Goal: Task Accomplishment & Management: Complete application form

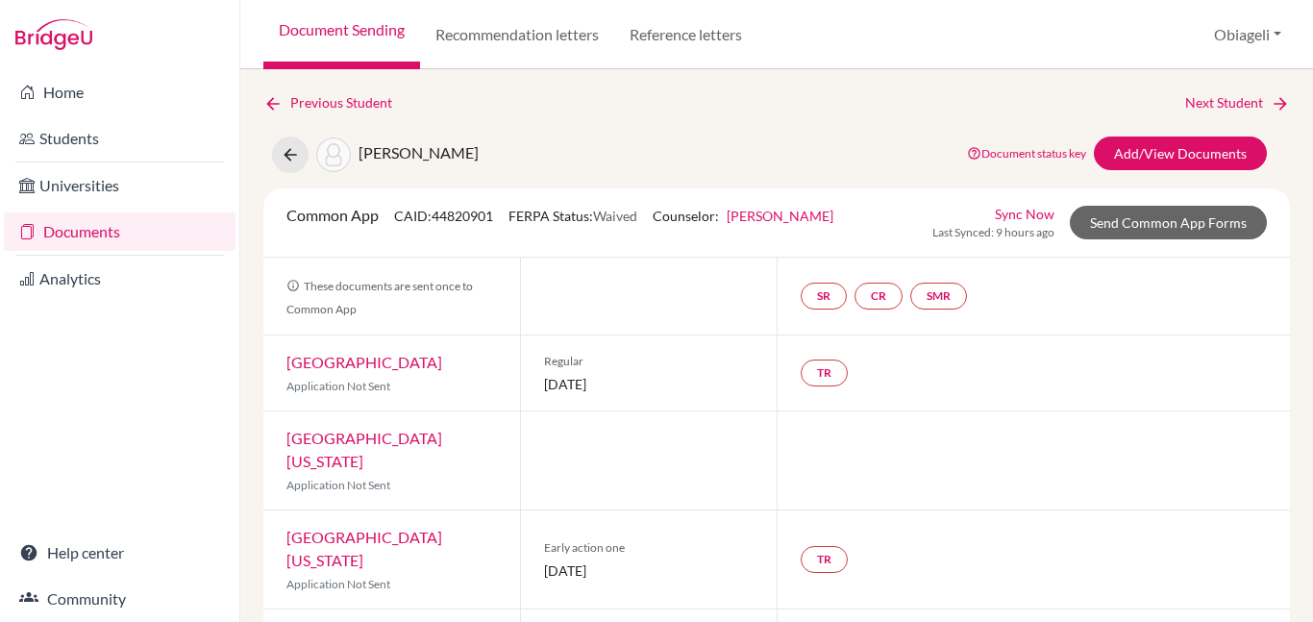
click at [65, 229] on link "Documents" at bounding box center [120, 231] width 232 height 38
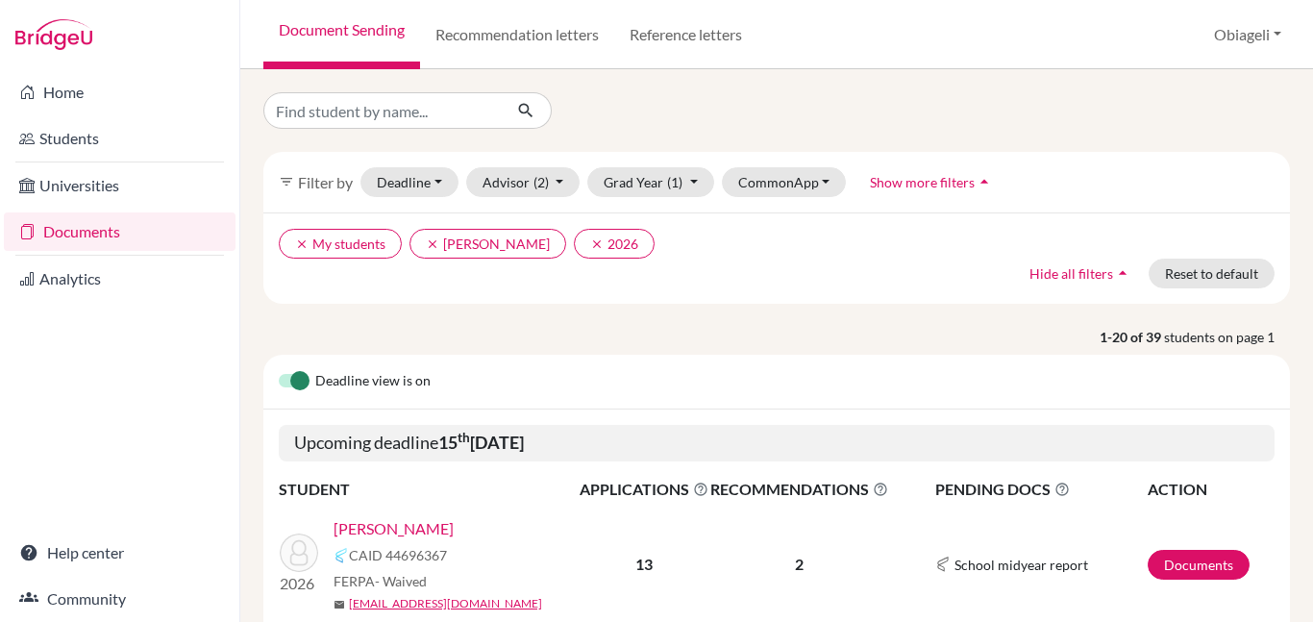
scroll to position [295, 0]
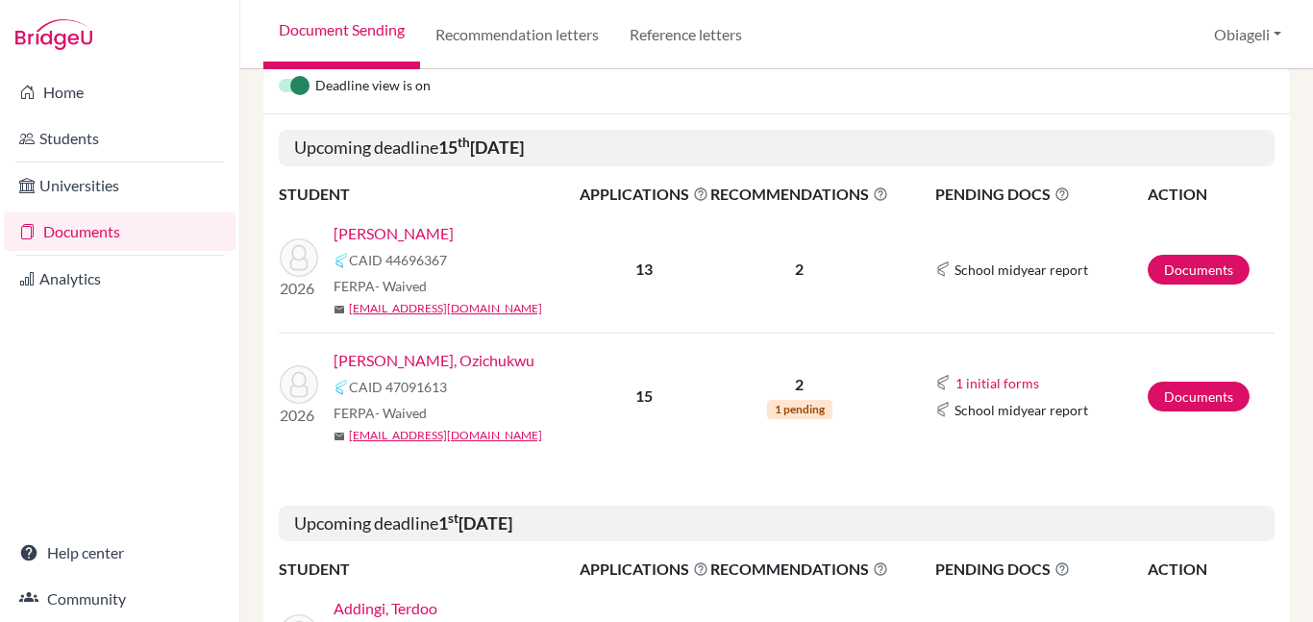
click at [367, 231] on link "[PERSON_NAME]" at bounding box center [393, 233] width 120 height 23
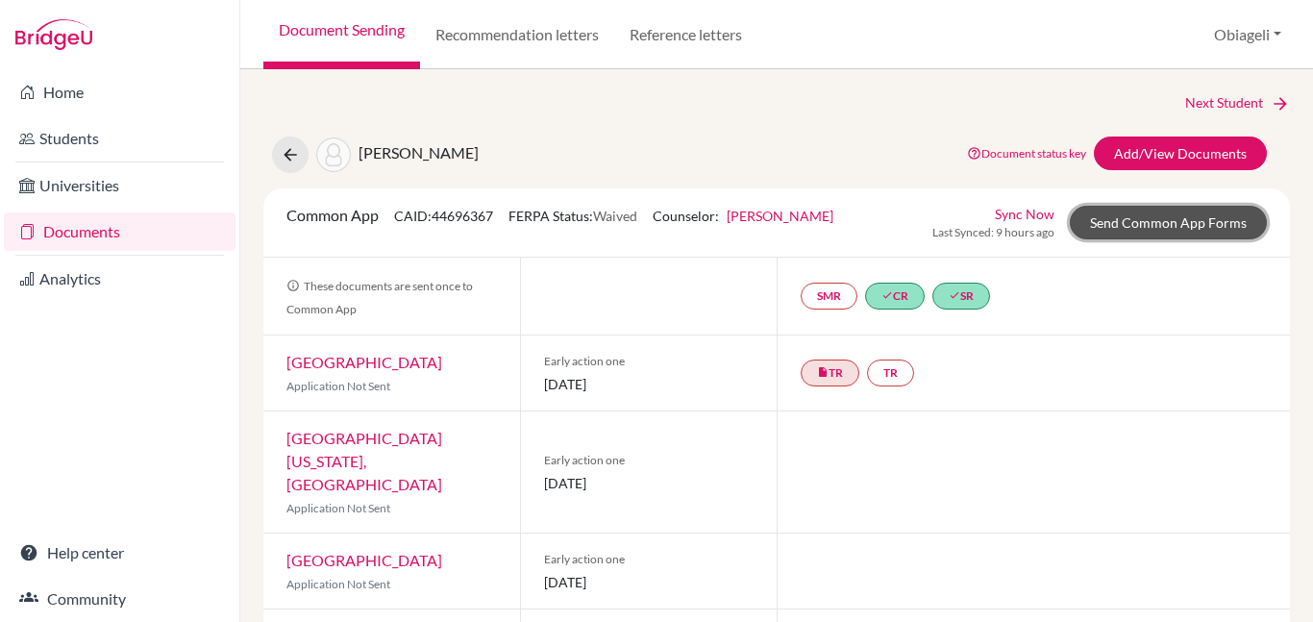
click at [1182, 217] on link "Send Common App Forms" at bounding box center [1168, 223] width 197 height 34
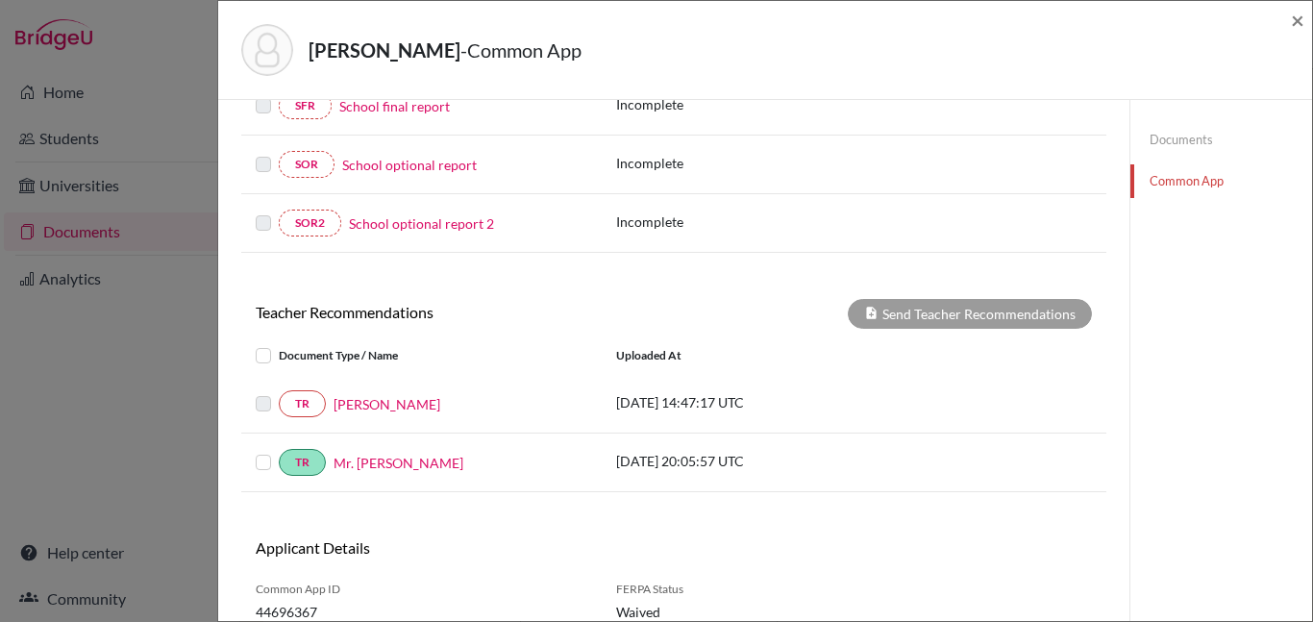
scroll to position [511, 0]
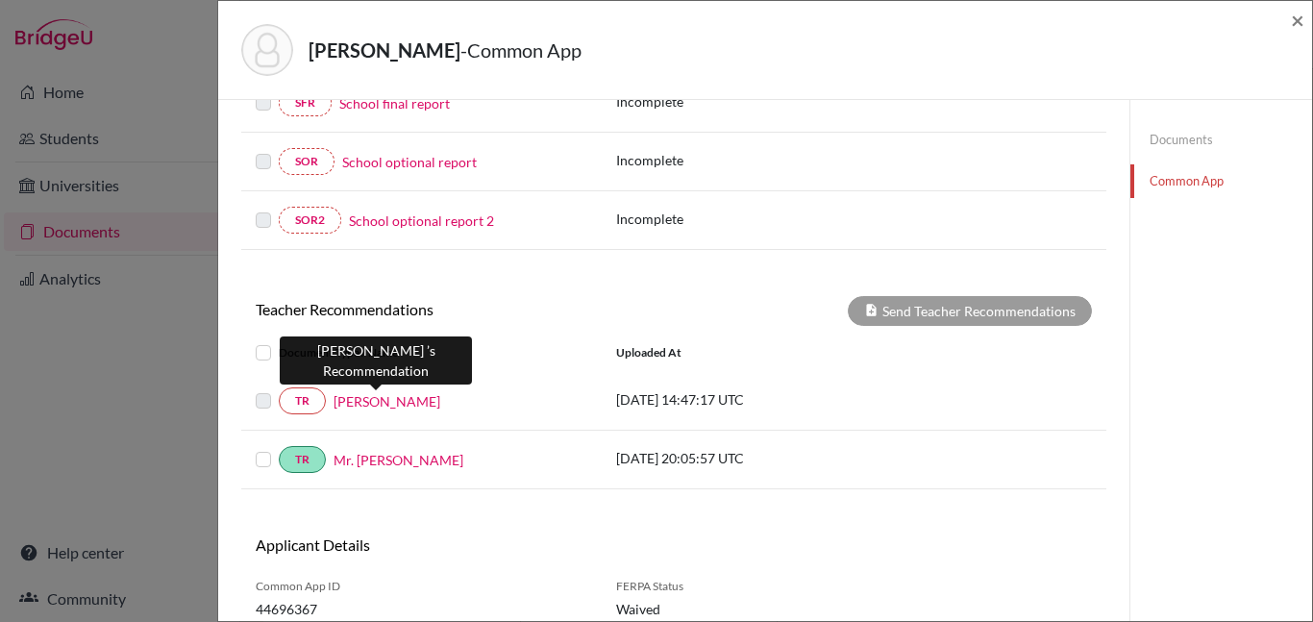
click at [373, 395] on link "Mr. Emmanuel" at bounding box center [386, 401] width 107 height 20
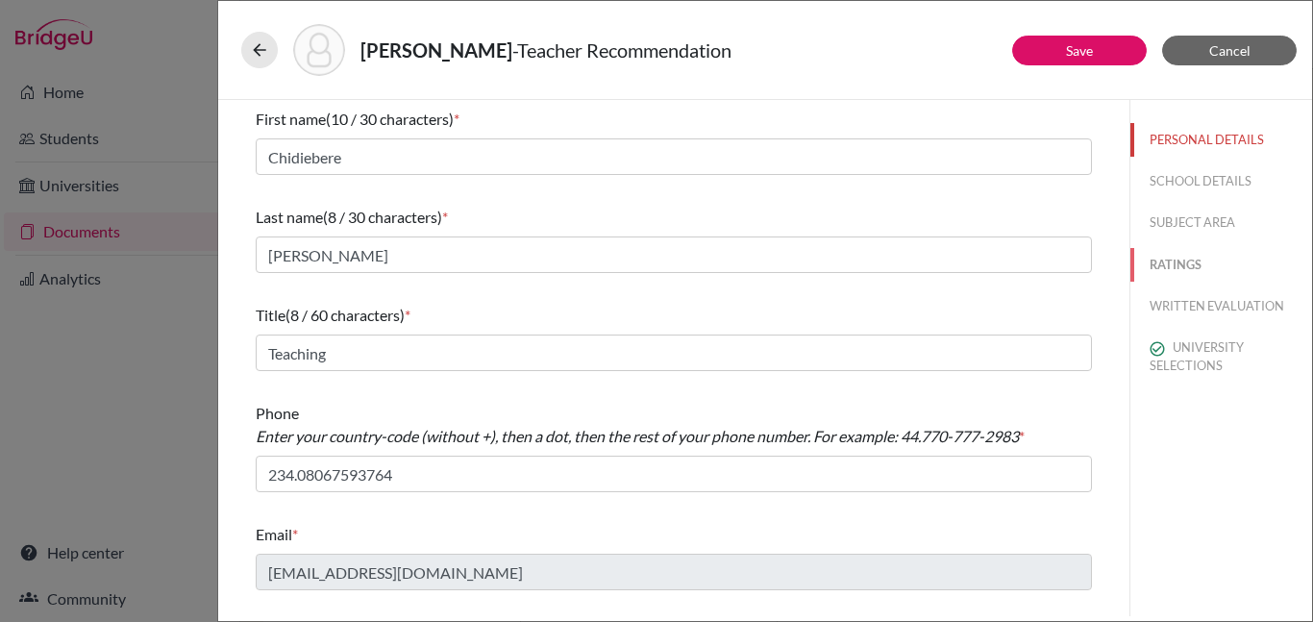
click at [1178, 255] on button "RATINGS" at bounding box center [1221, 265] width 182 height 34
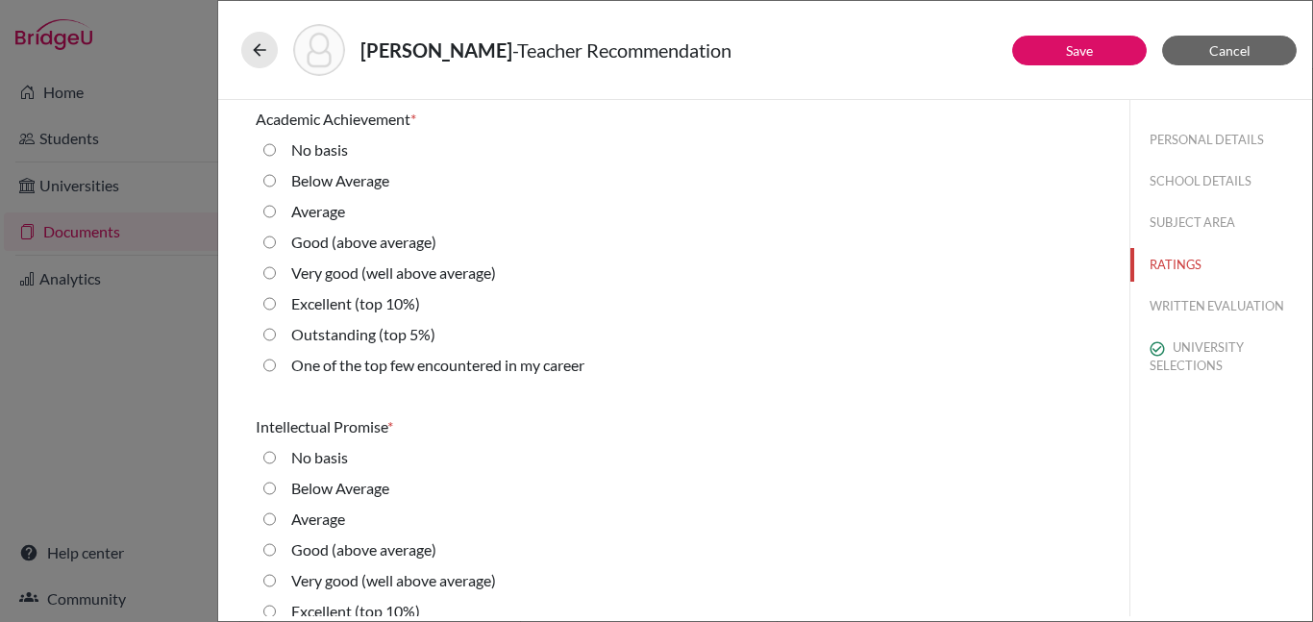
click at [334, 275] on label "Very good (well above average)" at bounding box center [393, 272] width 205 height 23
click at [276, 275] on average\) "Very good (well above average)" at bounding box center [269, 272] width 12 height 23
radio average\) "true"
click at [415, 313] on label "Excellent (top 10%)" at bounding box center [355, 303] width 129 height 23
click at [276, 313] on 10\%\) "Excellent (top 10%)" at bounding box center [269, 303] width 12 height 23
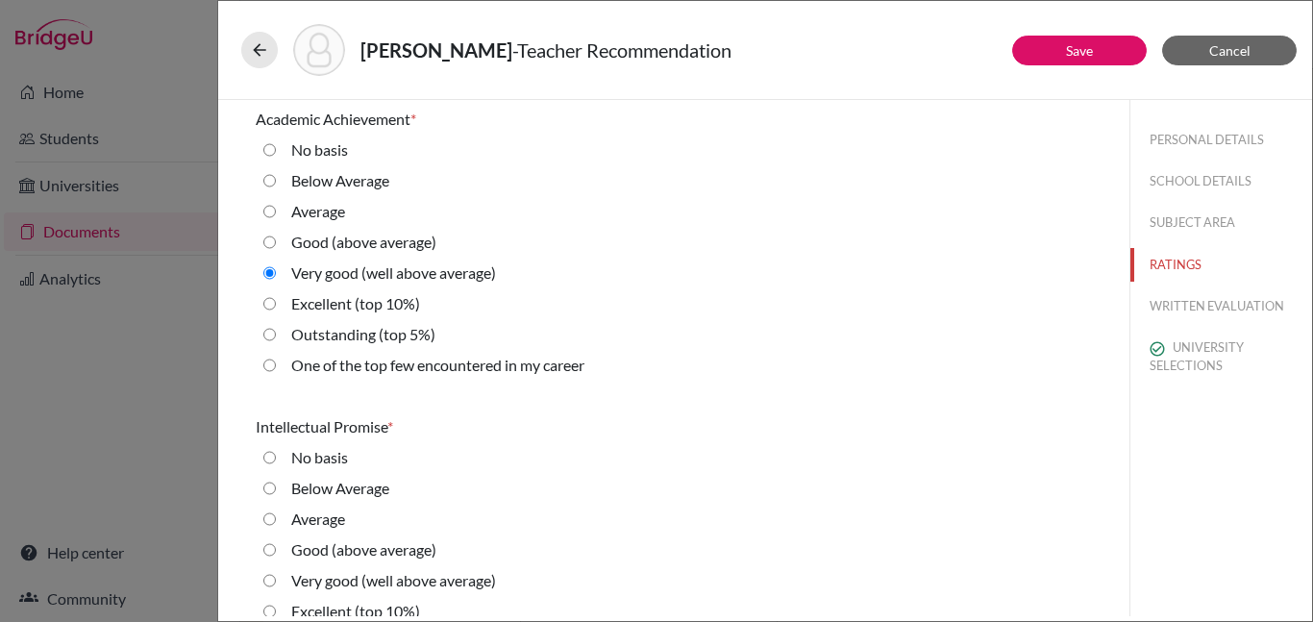
radio 10\%\) "true"
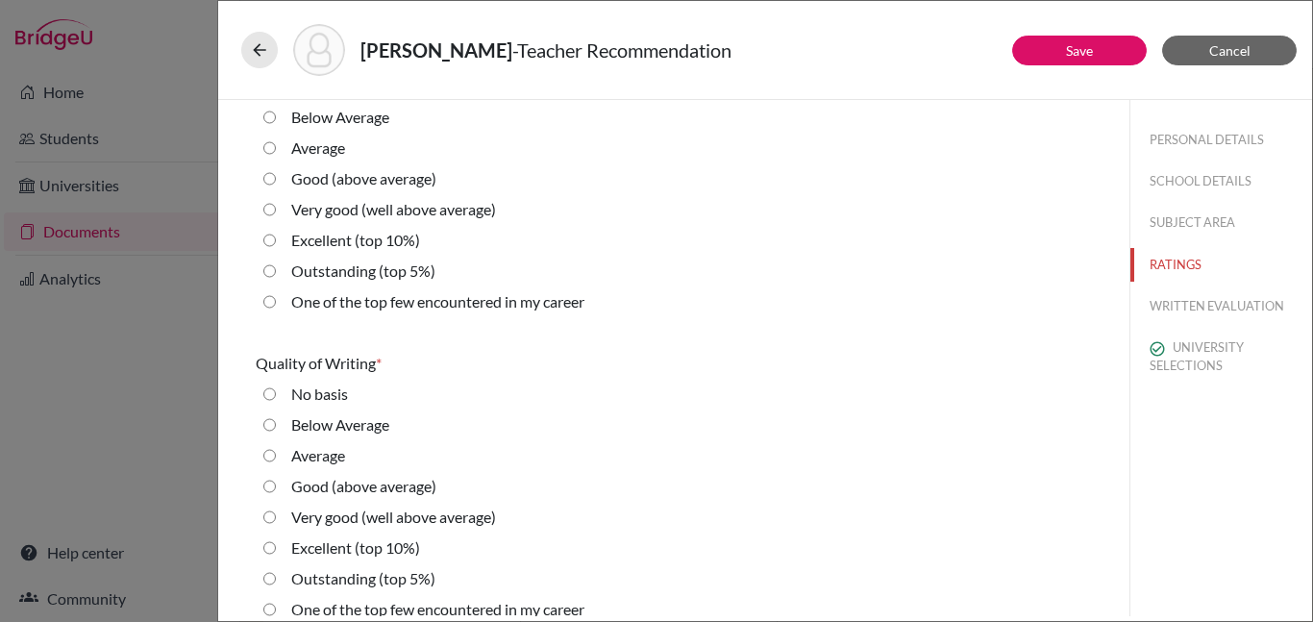
scroll to position [381, 0]
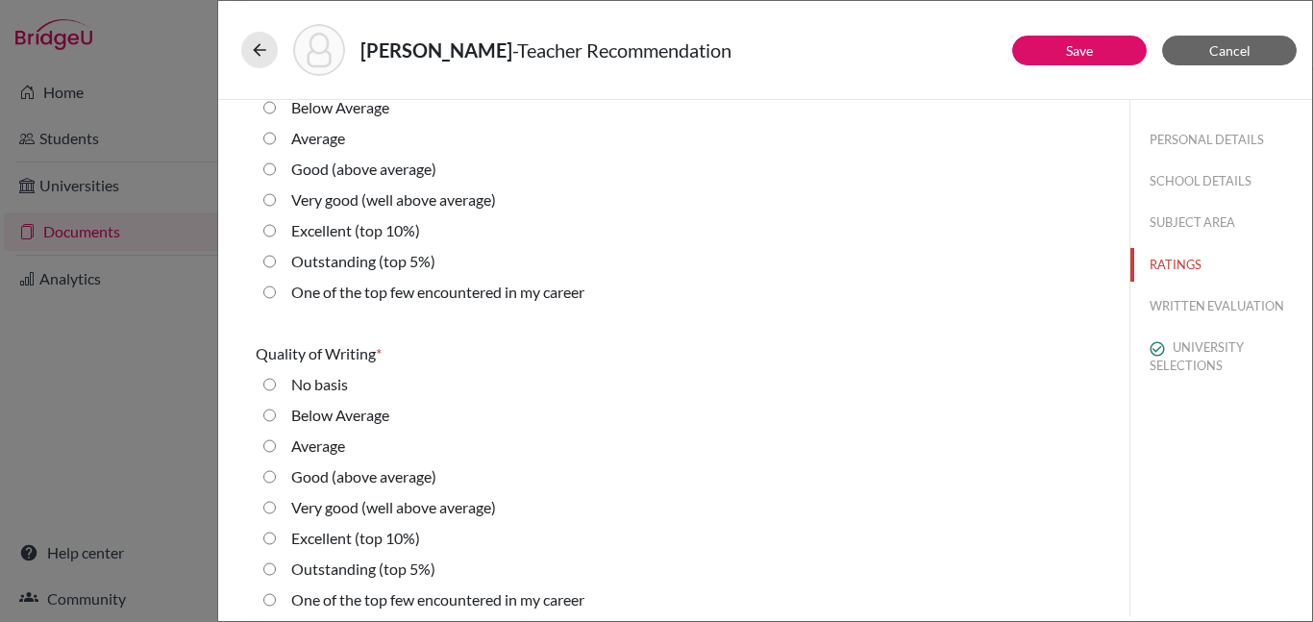
click at [270, 231] on 10\%\) "Excellent (top 10%)" at bounding box center [269, 230] width 12 height 23
radio 10\%\) "true"
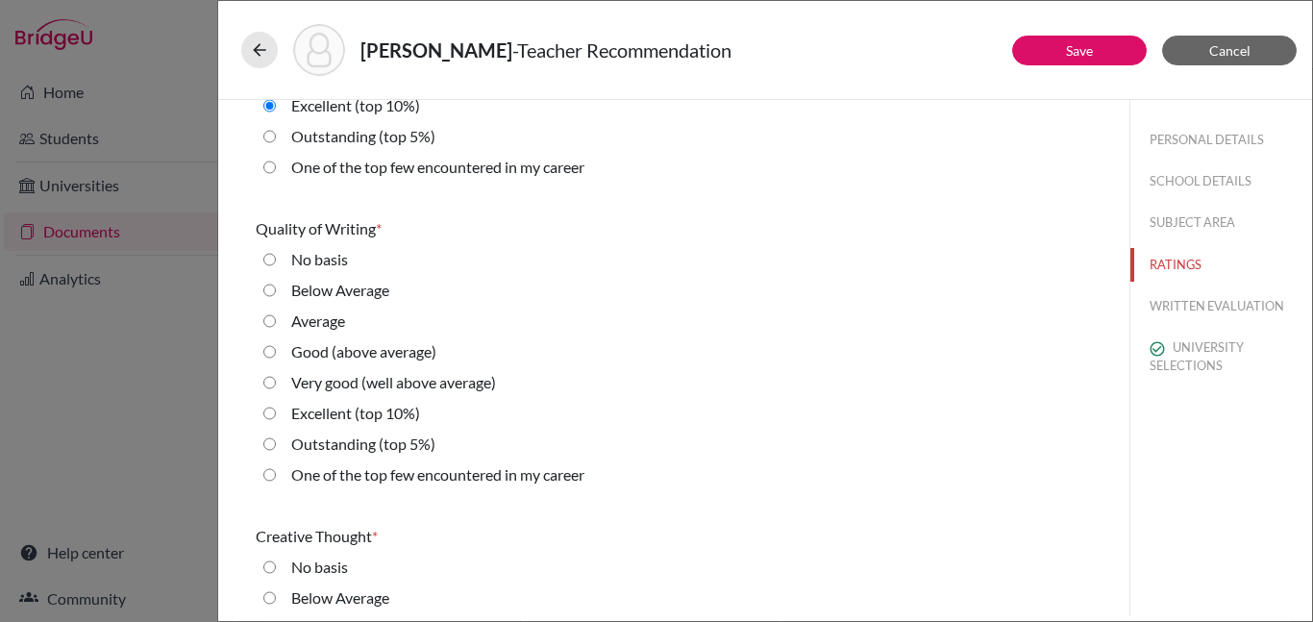
scroll to position [504, 0]
click at [273, 417] on 10\%\) "Excellent (top 10%)" at bounding box center [269, 415] width 12 height 23
radio 10\%\) "true"
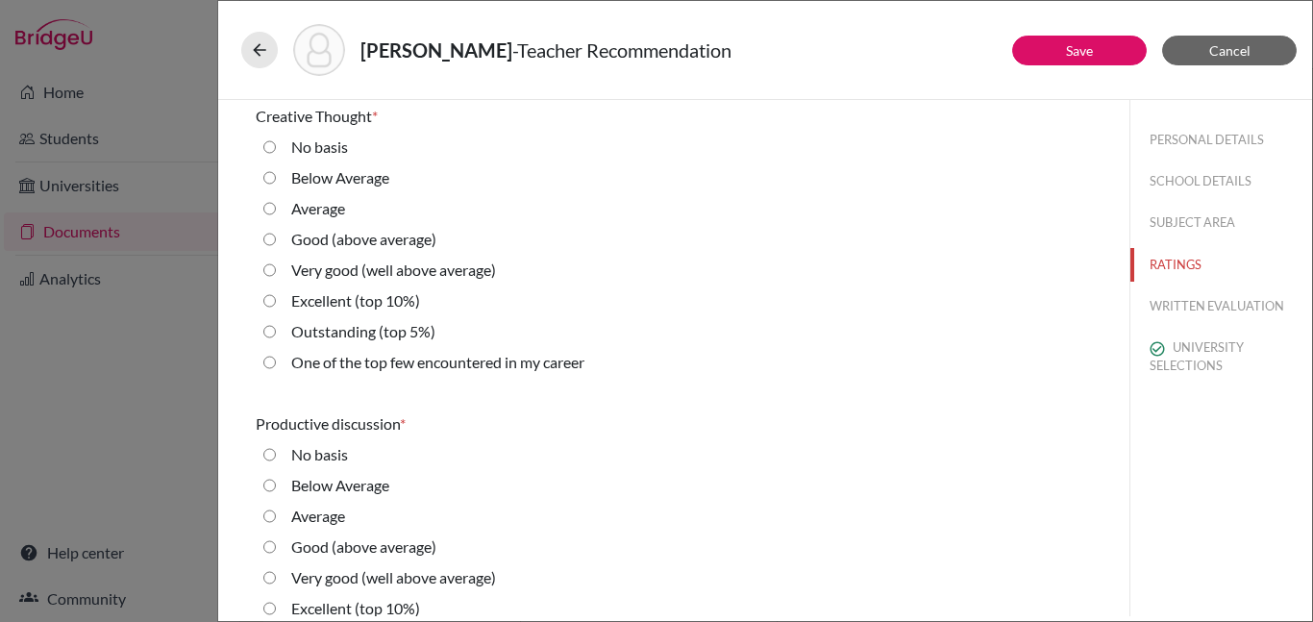
scroll to position [932, 0]
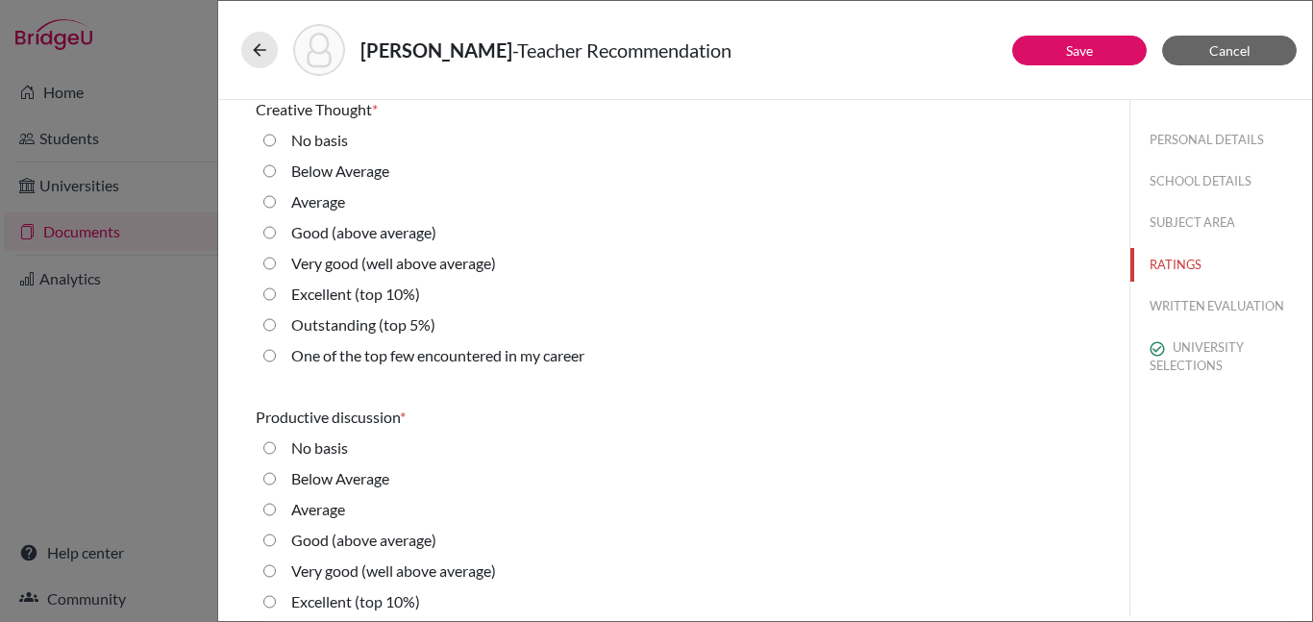
click at [394, 299] on label "Excellent (top 10%)" at bounding box center [355, 294] width 129 height 23
click at [276, 299] on 10\%\) "Excellent (top 10%)" at bounding box center [269, 294] width 12 height 23
radio 10\%\) "true"
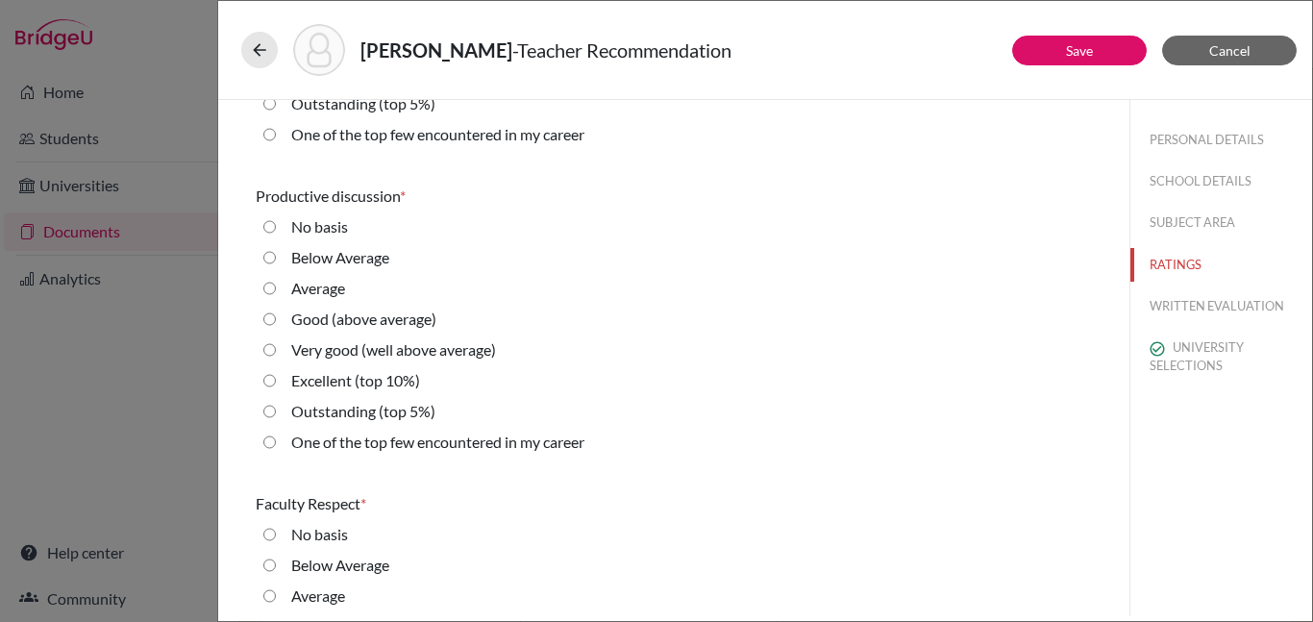
scroll to position [1160, 0]
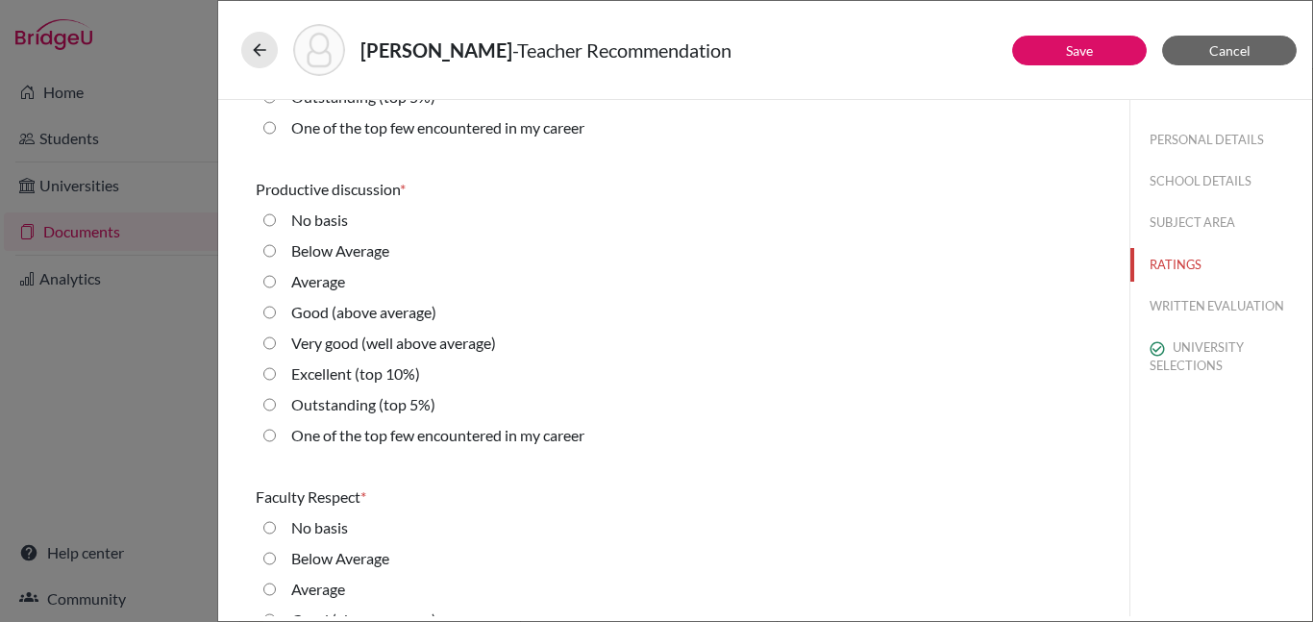
click at [339, 374] on label "Excellent (top 10%)" at bounding box center [355, 373] width 129 height 23
click at [276, 374] on 10\%\) "Excellent (top 10%)" at bounding box center [269, 373] width 12 height 23
radio 10\%\) "true"
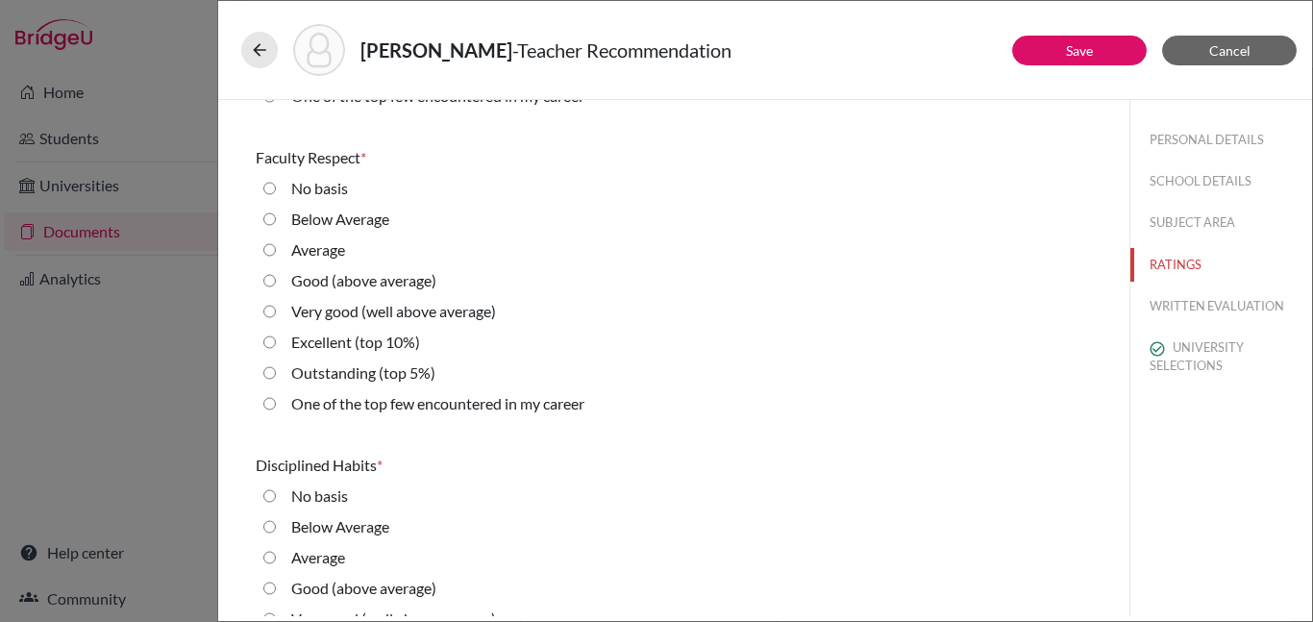
scroll to position [1517, 0]
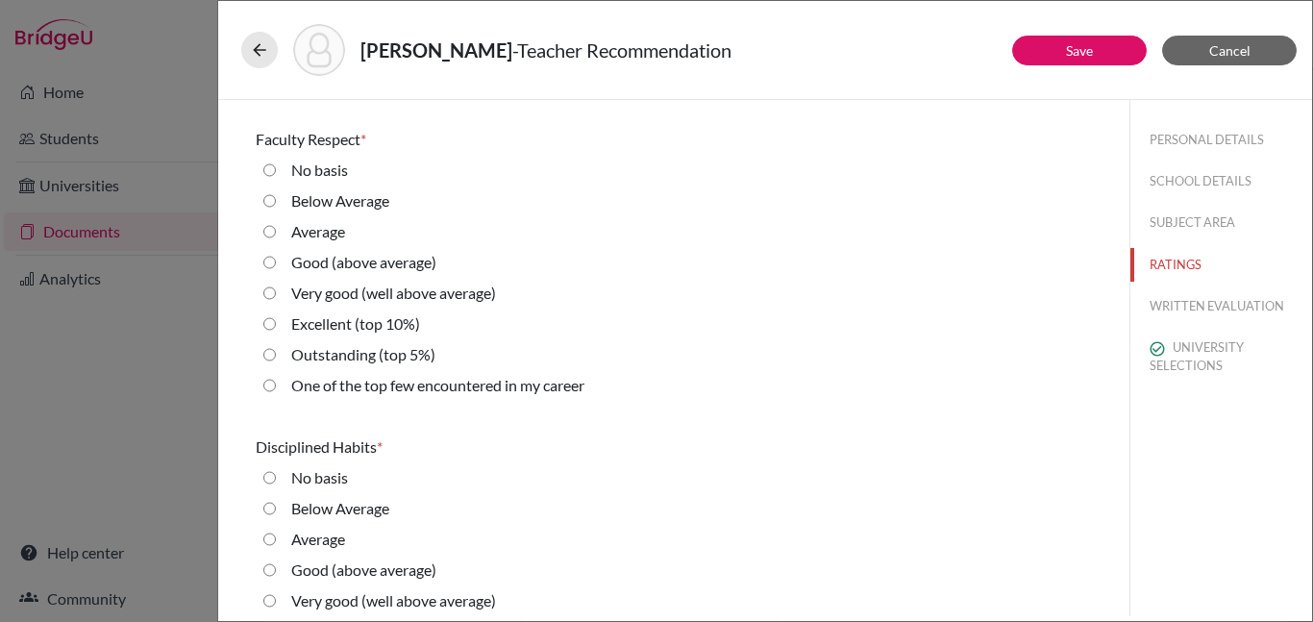
click at [325, 360] on label "Outstanding (top 5%)" at bounding box center [363, 354] width 144 height 23
click at [276, 360] on 5\%\) "Outstanding (top 5%)" at bounding box center [269, 354] width 12 height 23
radio 5\%\) "true"
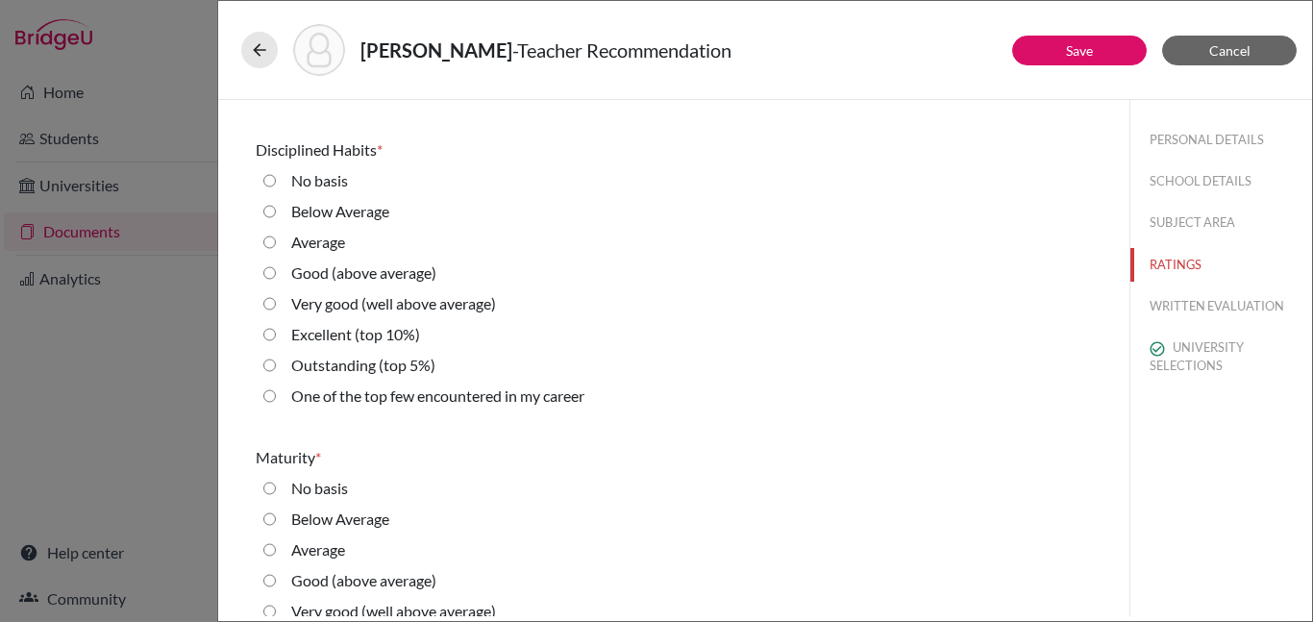
scroll to position [1822, 0]
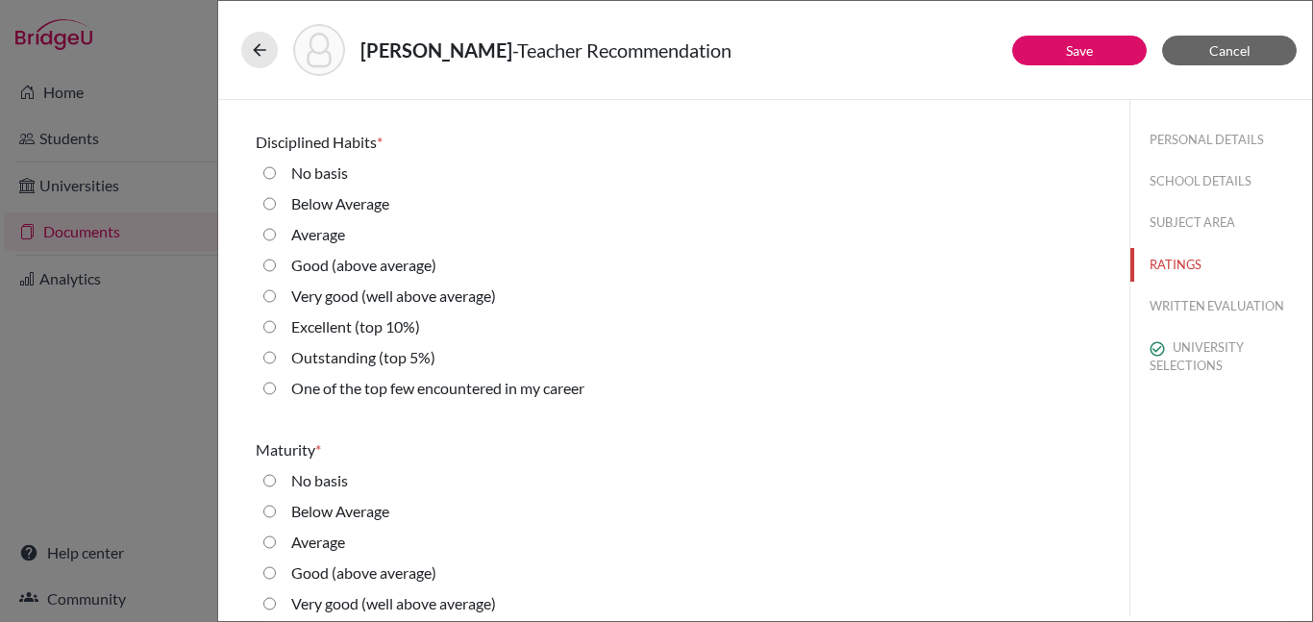
click at [359, 390] on label "One of the top few encountered in my career" at bounding box center [437, 388] width 293 height 23
click at [276, 390] on career "One of the top few encountered in my career" at bounding box center [269, 388] width 12 height 23
radio career "true"
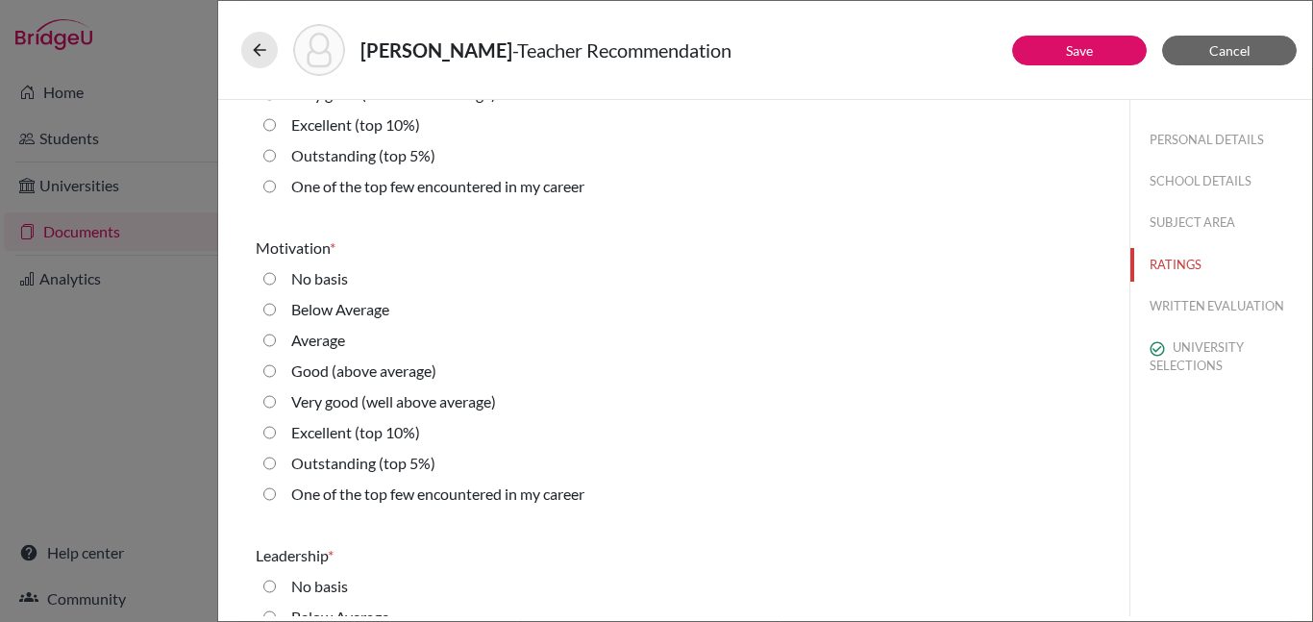
scroll to position [2344, 0]
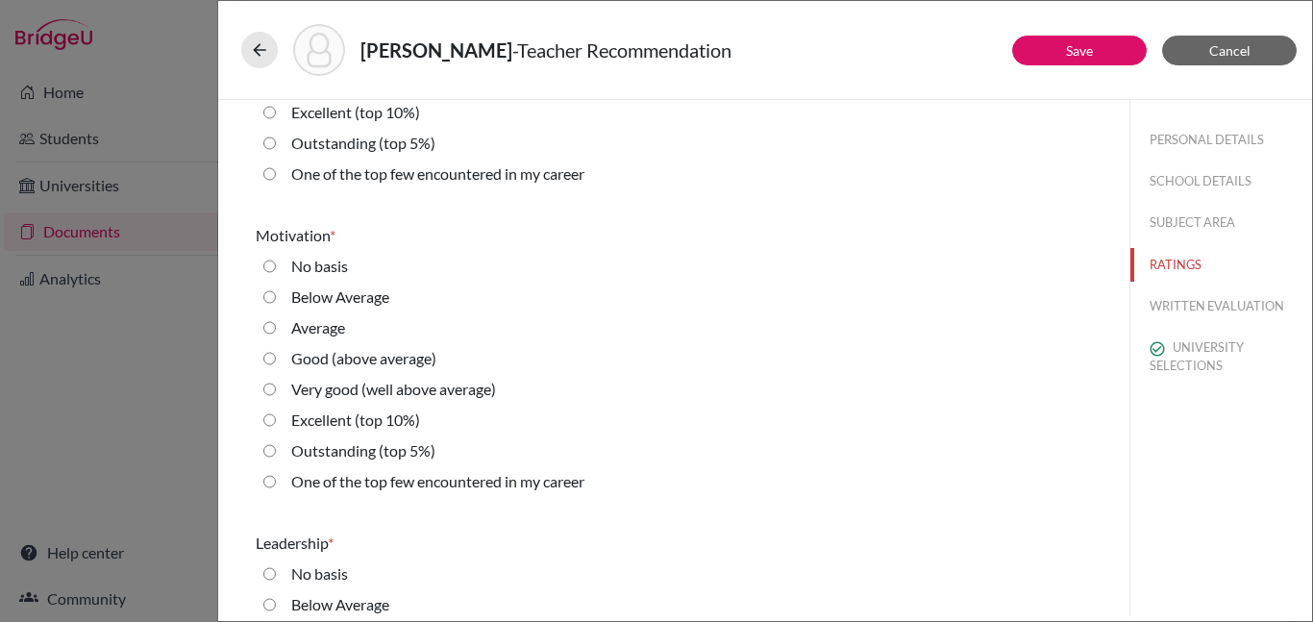
click at [313, 171] on label "One of the top few encountered in my career" at bounding box center [437, 173] width 293 height 23
click at [276, 171] on career "One of the top few encountered in my career" at bounding box center [269, 173] width 12 height 23
radio career "true"
click at [351, 483] on label "One of the top few encountered in my career" at bounding box center [437, 481] width 293 height 23
click at [276, 483] on career "One of the top few encountered in my career" at bounding box center [269, 481] width 12 height 23
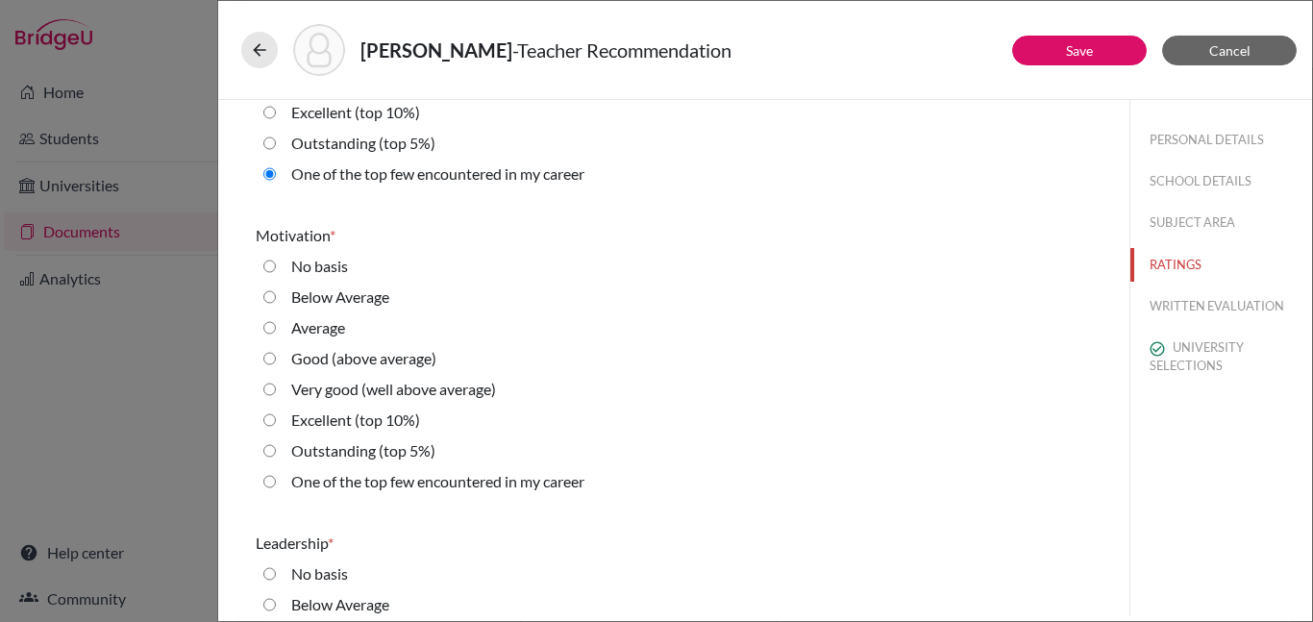
radio career "true"
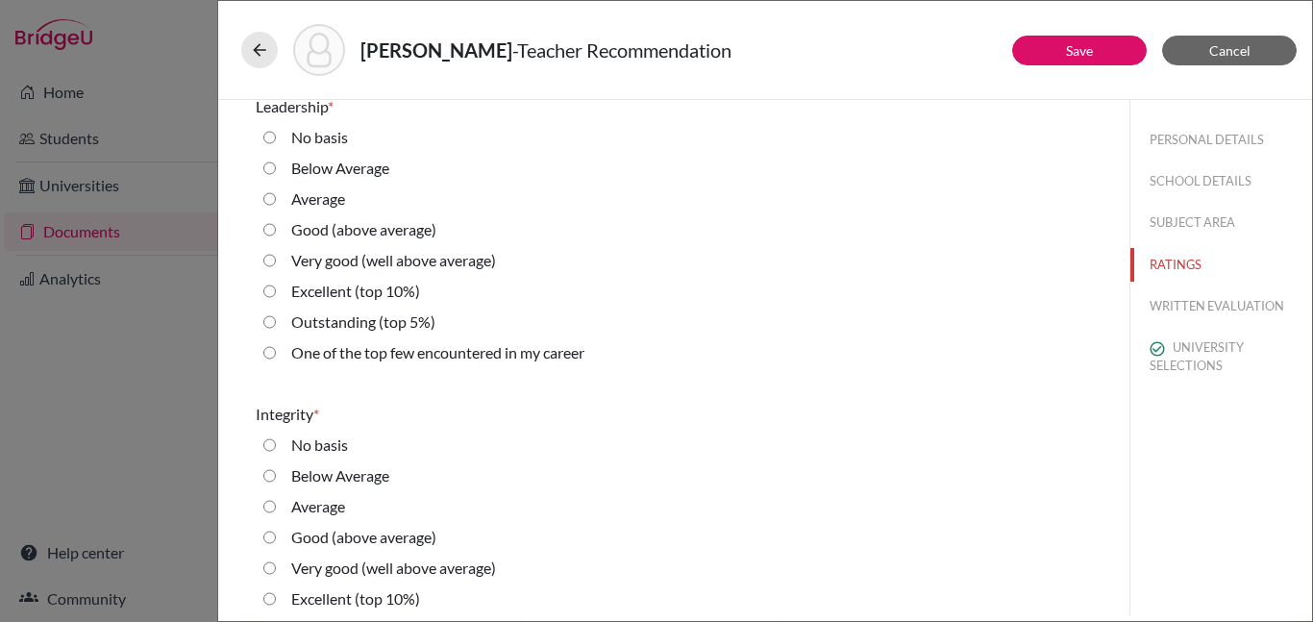
scroll to position [2788, 0]
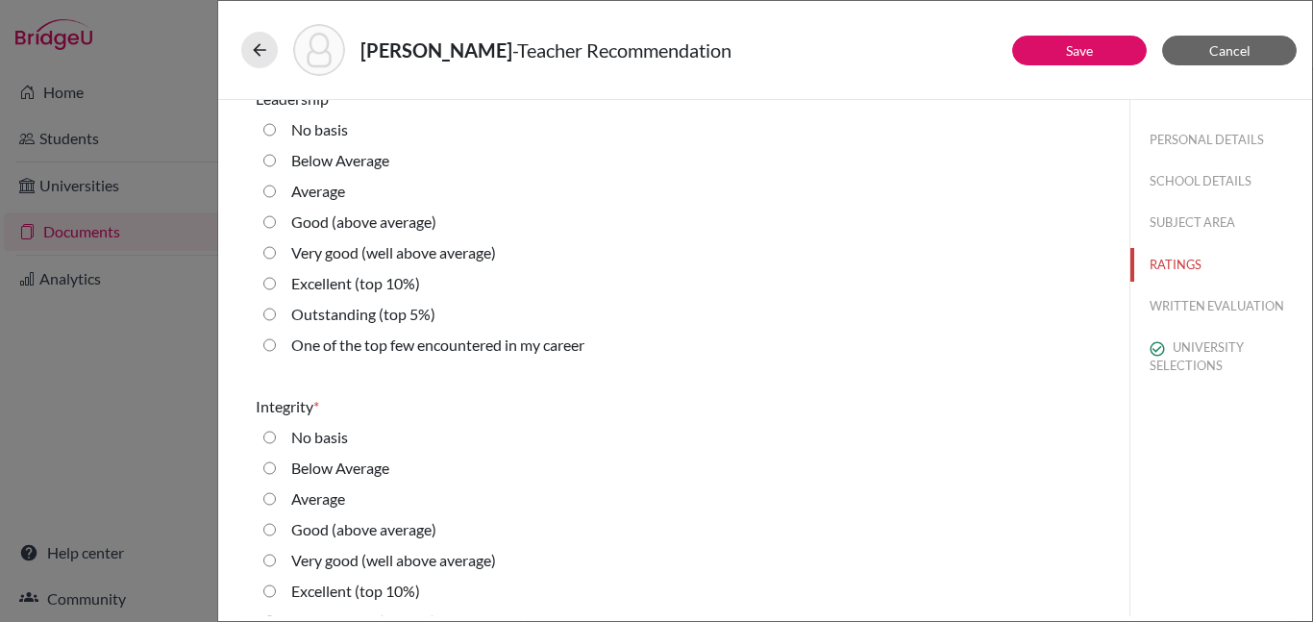
click at [398, 343] on label "One of the top few encountered in my career" at bounding box center [437, 344] width 293 height 23
click at [276, 343] on career "One of the top few encountered in my career" at bounding box center [269, 344] width 12 height 23
radio career "true"
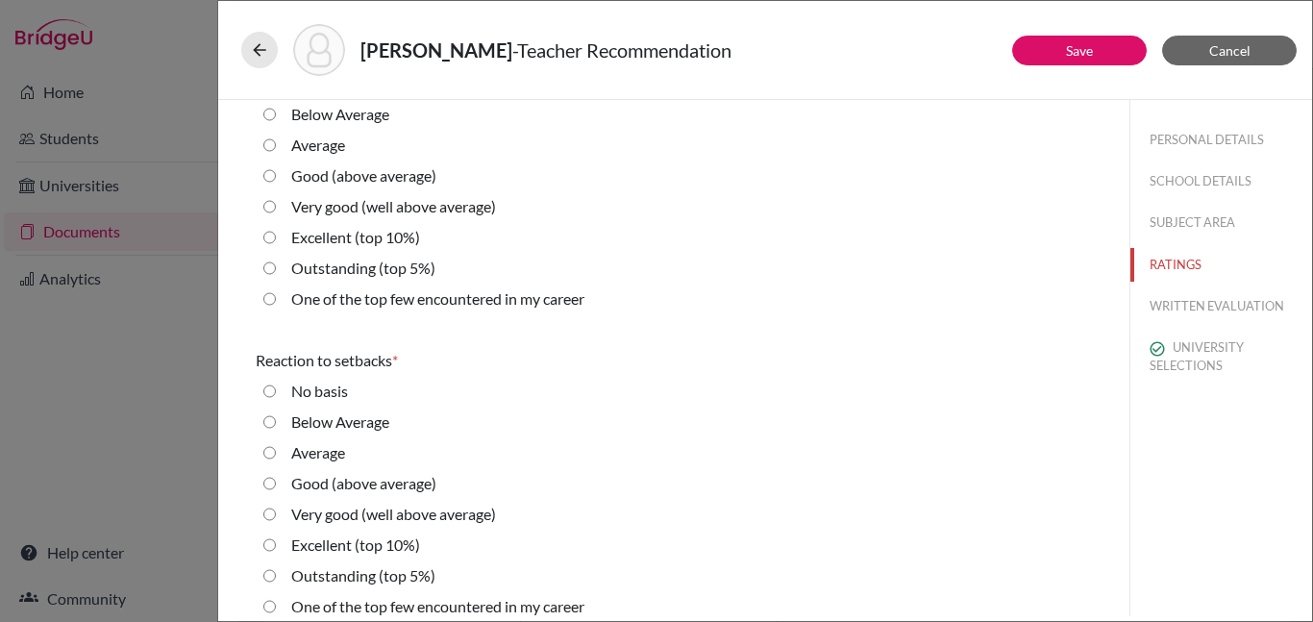
scroll to position [3143, 0]
click at [384, 304] on label "One of the top few encountered in my career" at bounding box center [437, 296] width 293 height 23
click at [276, 304] on career "One of the top few encountered in my career" at bounding box center [269, 296] width 12 height 23
radio career "true"
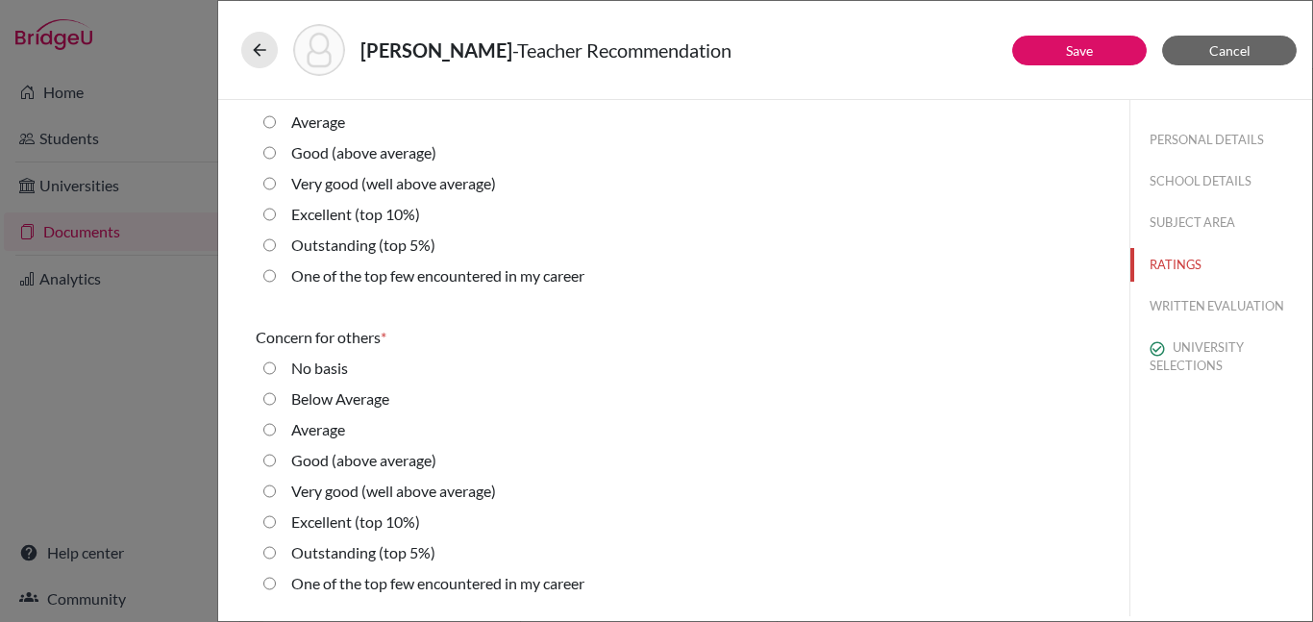
scroll to position [3473, 0]
click at [356, 270] on label "One of the top few encountered in my career" at bounding box center [437, 274] width 293 height 23
click at [276, 270] on career "One of the top few encountered in my career" at bounding box center [269, 274] width 12 height 23
radio career "true"
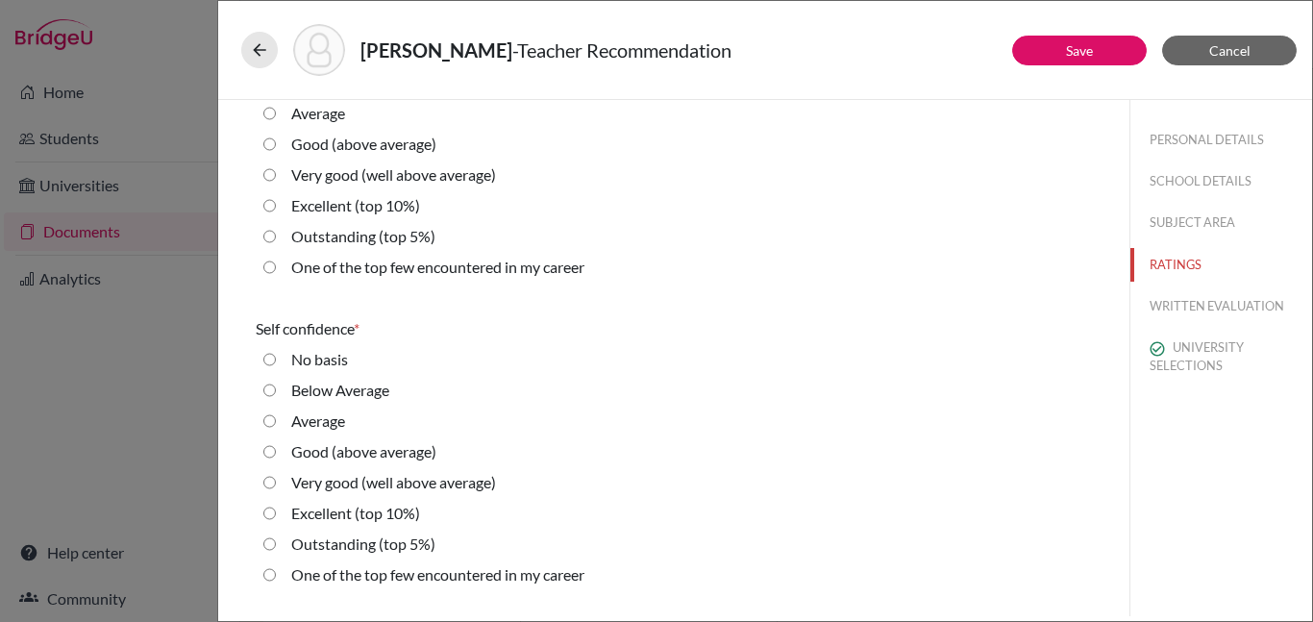
scroll to position [3809, 0]
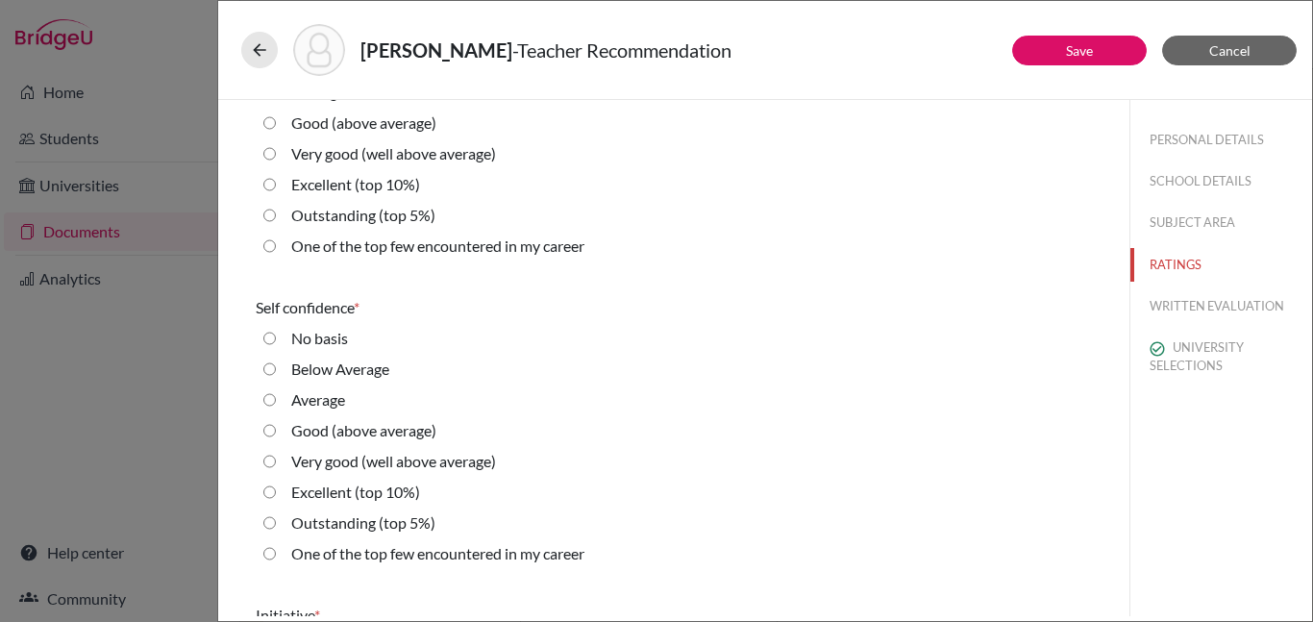
click at [431, 244] on label "One of the top few encountered in my career" at bounding box center [437, 245] width 293 height 23
click at [276, 244] on career "One of the top few encountered in my career" at bounding box center [269, 245] width 12 height 23
radio career "true"
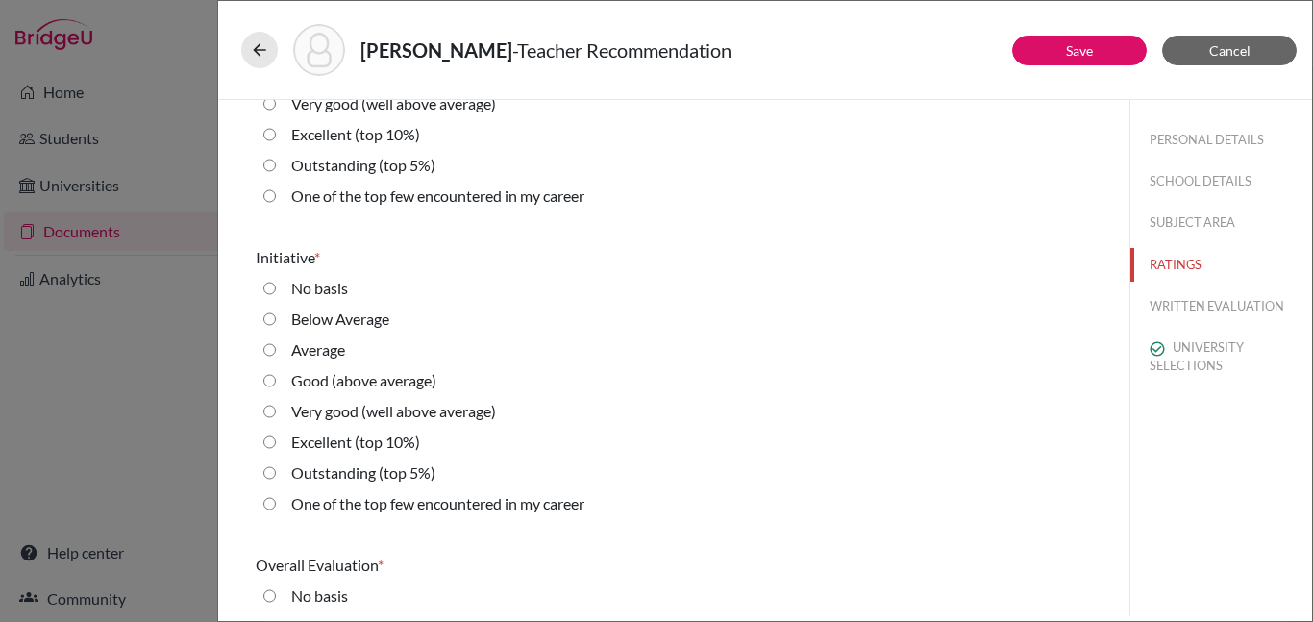
scroll to position [4171, 0]
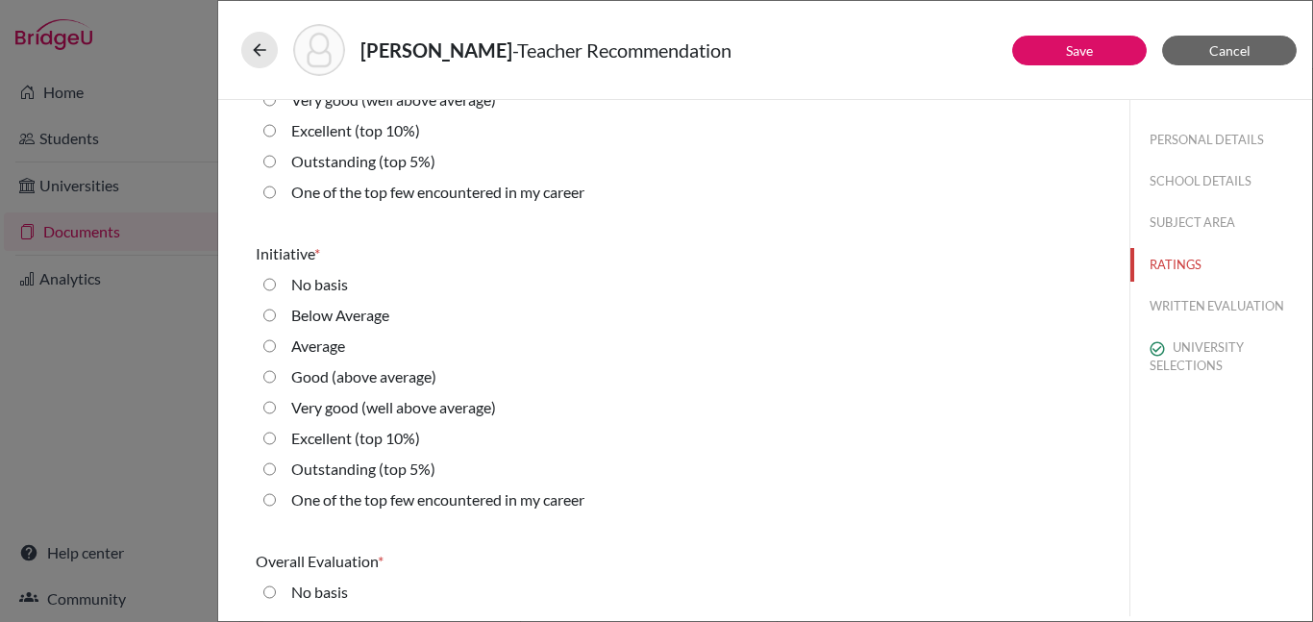
click at [395, 159] on label "Outstanding (top 5%)" at bounding box center [363, 161] width 144 height 23
click at [276, 159] on 5\%\) "Outstanding (top 5%)" at bounding box center [269, 161] width 12 height 23
radio 5\%\) "true"
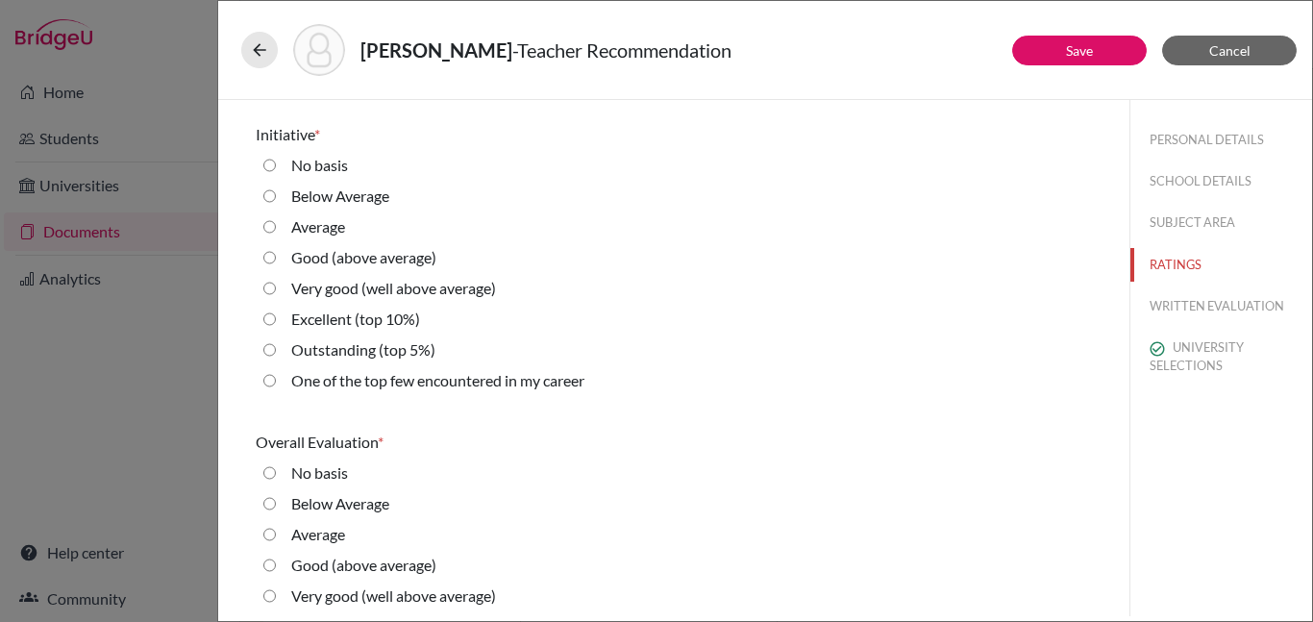
scroll to position [4389, 0]
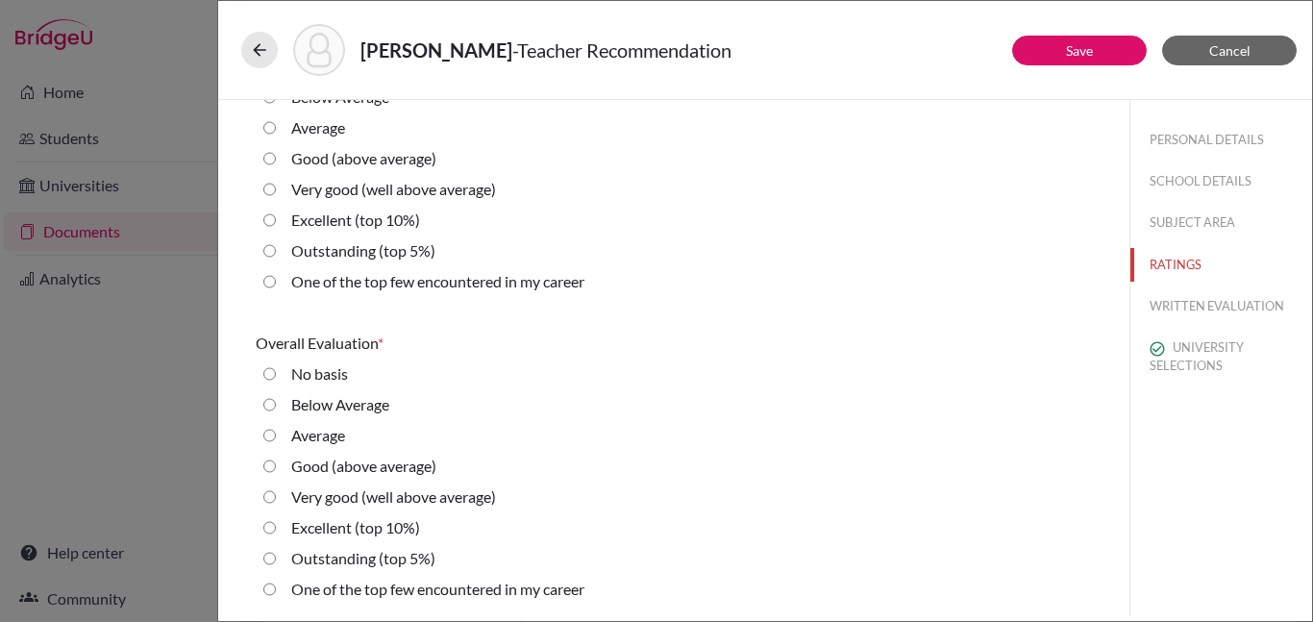
click at [430, 283] on label "One of the top few encountered in my career" at bounding box center [437, 281] width 293 height 23
click at [276, 283] on career "One of the top few encountered in my career" at bounding box center [269, 281] width 12 height 23
radio career "true"
click at [346, 557] on label "Outstanding (top 5%)" at bounding box center [363, 558] width 144 height 23
click at [276, 557] on 5\%\) "Outstanding (top 5%)" at bounding box center [269, 558] width 12 height 23
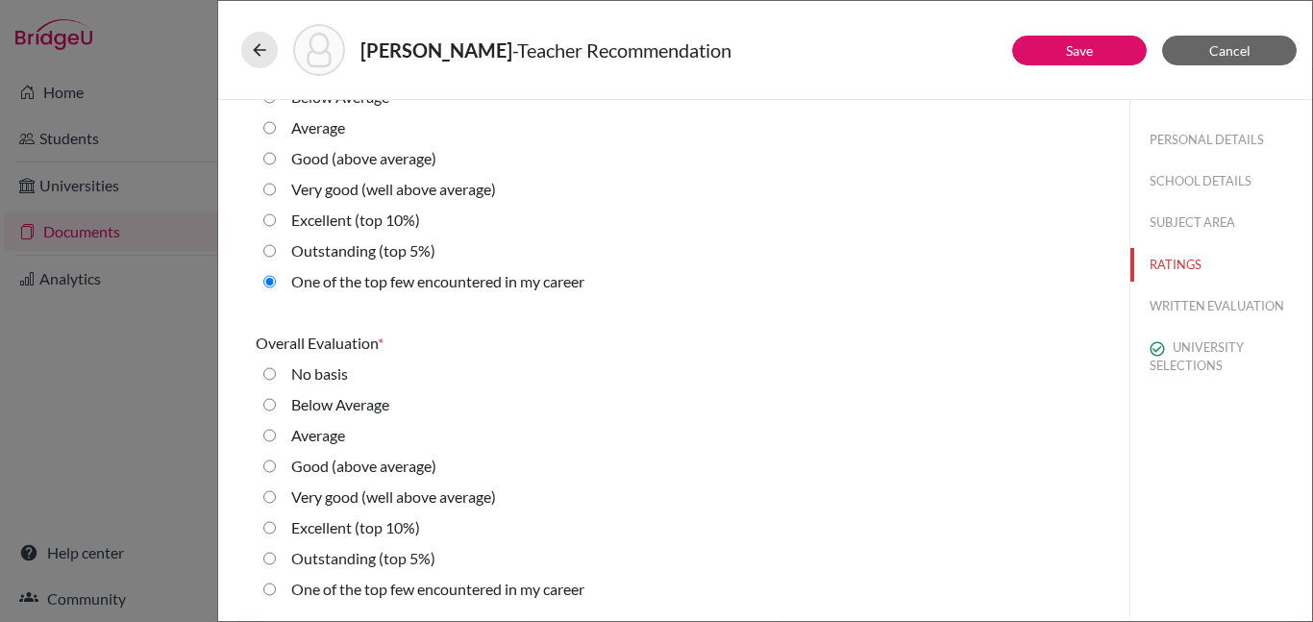
radio 5\%\) "true"
click at [1073, 46] on link "Save" at bounding box center [1079, 50] width 27 height 16
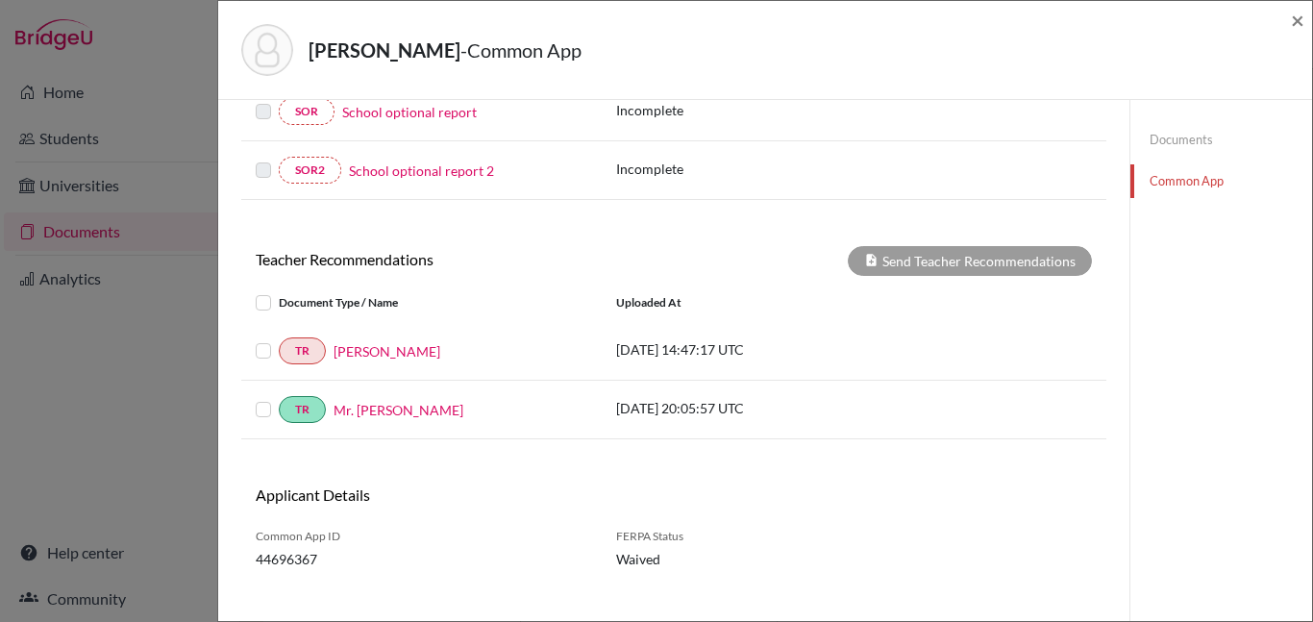
scroll to position [586, 0]
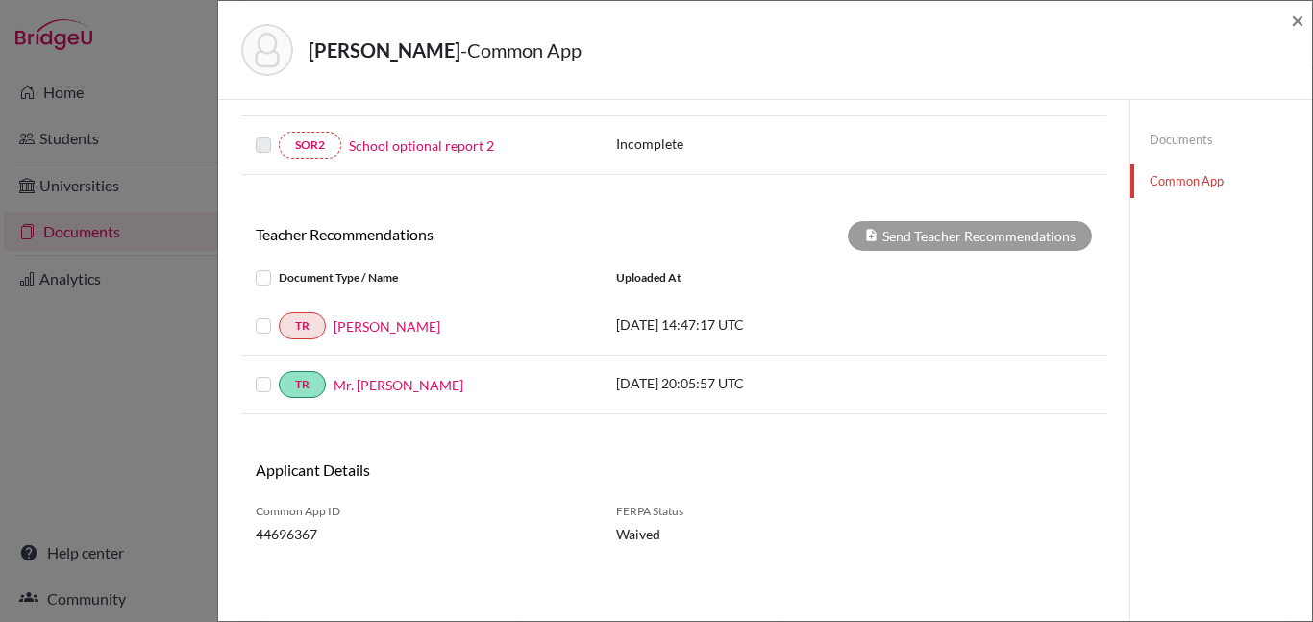
click at [279, 314] on label at bounding box center [279, 314] width 0 height 0
click at [0, 0] on input "checkbox" at bounding box center [0, 0] width 0 height 0
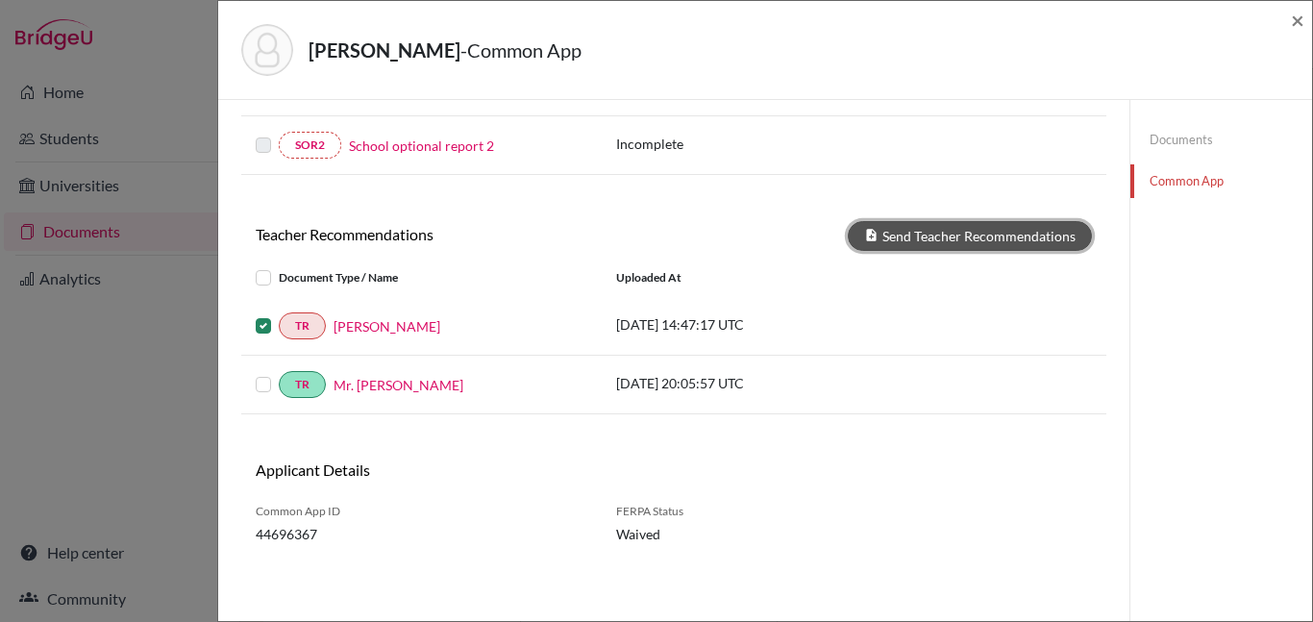
click at [959, 240] on button "Send Teacher Recommendations" at bounding box center [970, 236] width 244 height 30
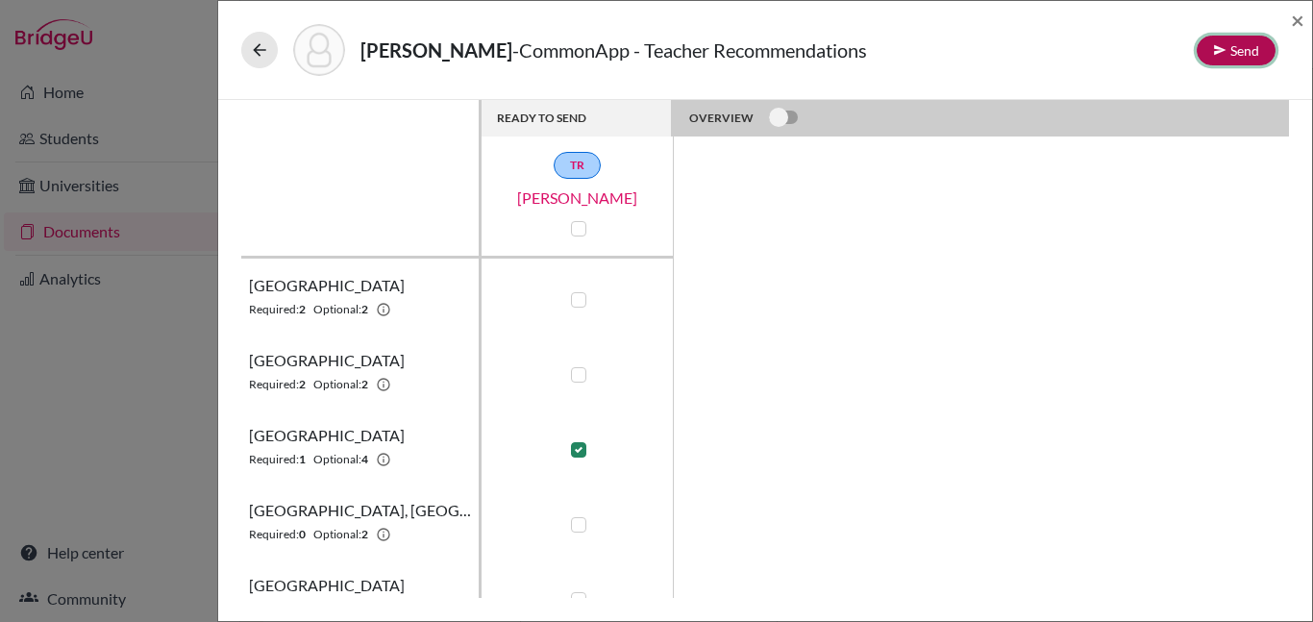
click at [1248, 56] on button "Send" at bounding box center [1235, 51] width 79 height 30
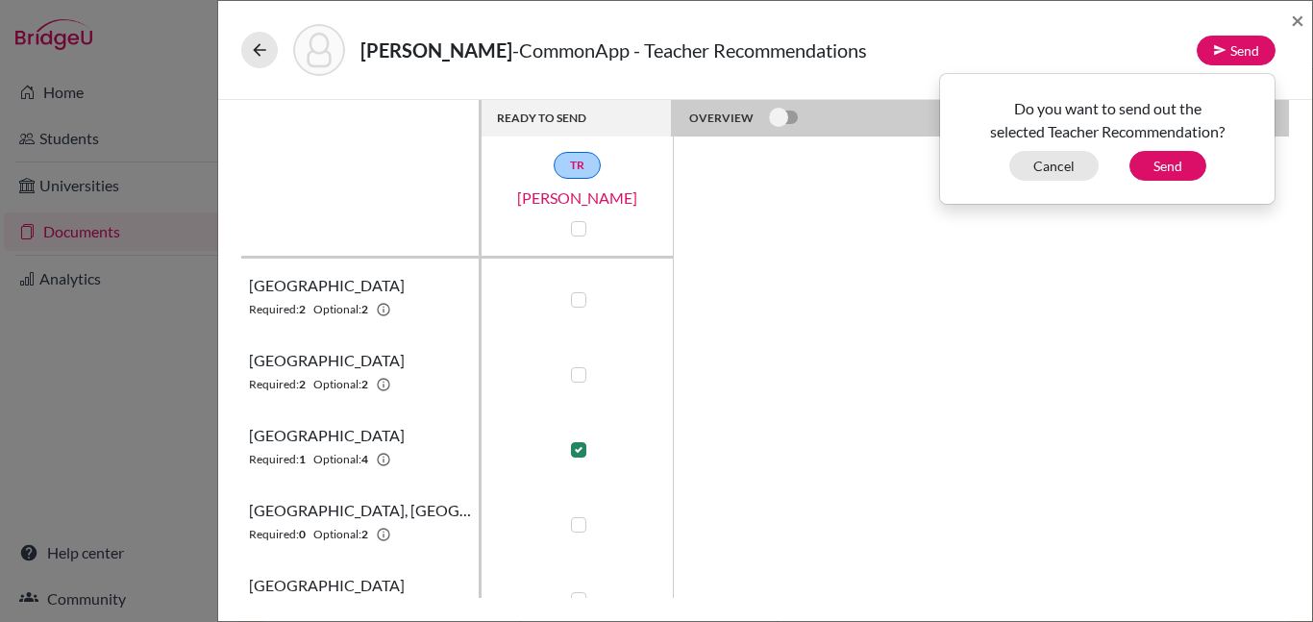
click at [631, 448] on td at bounding box center [577, 445] width 192 height 75
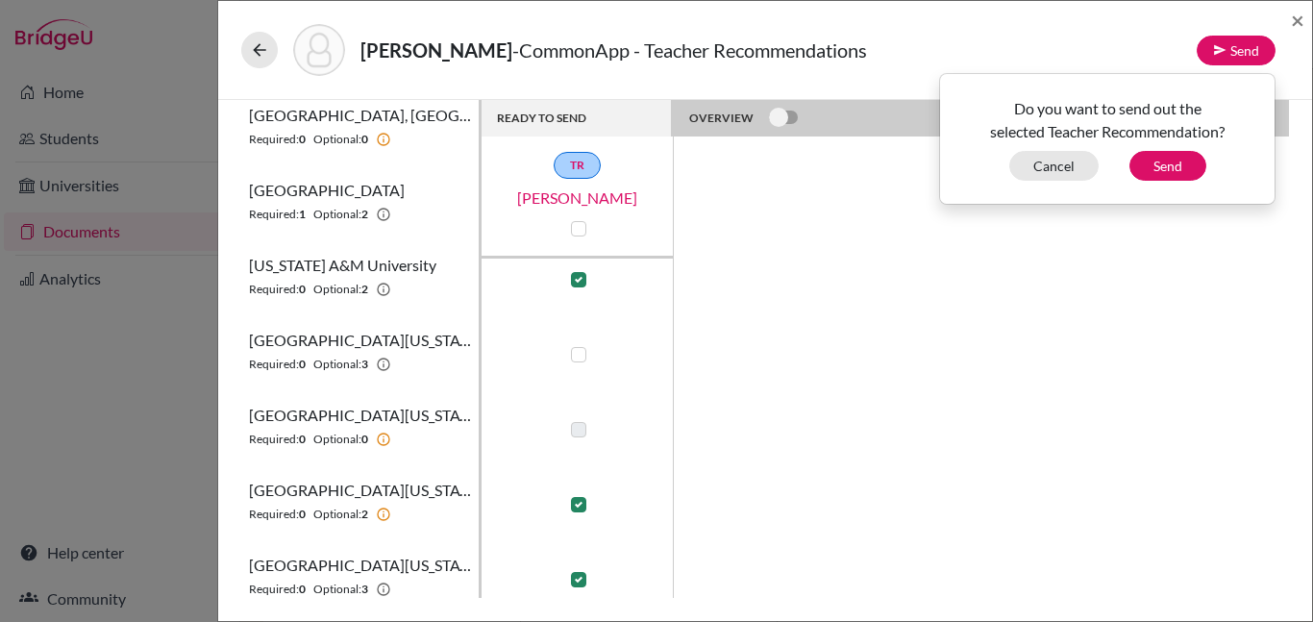
scroll to position [635, 0]
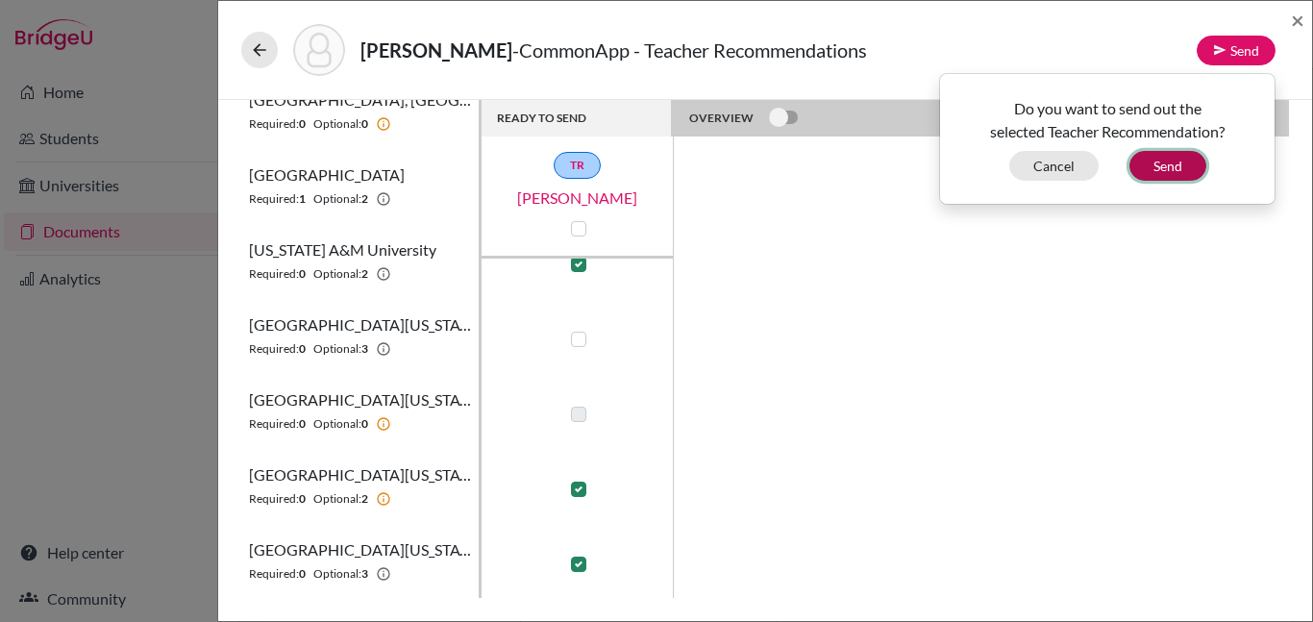
click at [1178, 169] on button "Send" at bounding box center [1167, 166] width 77 height 30
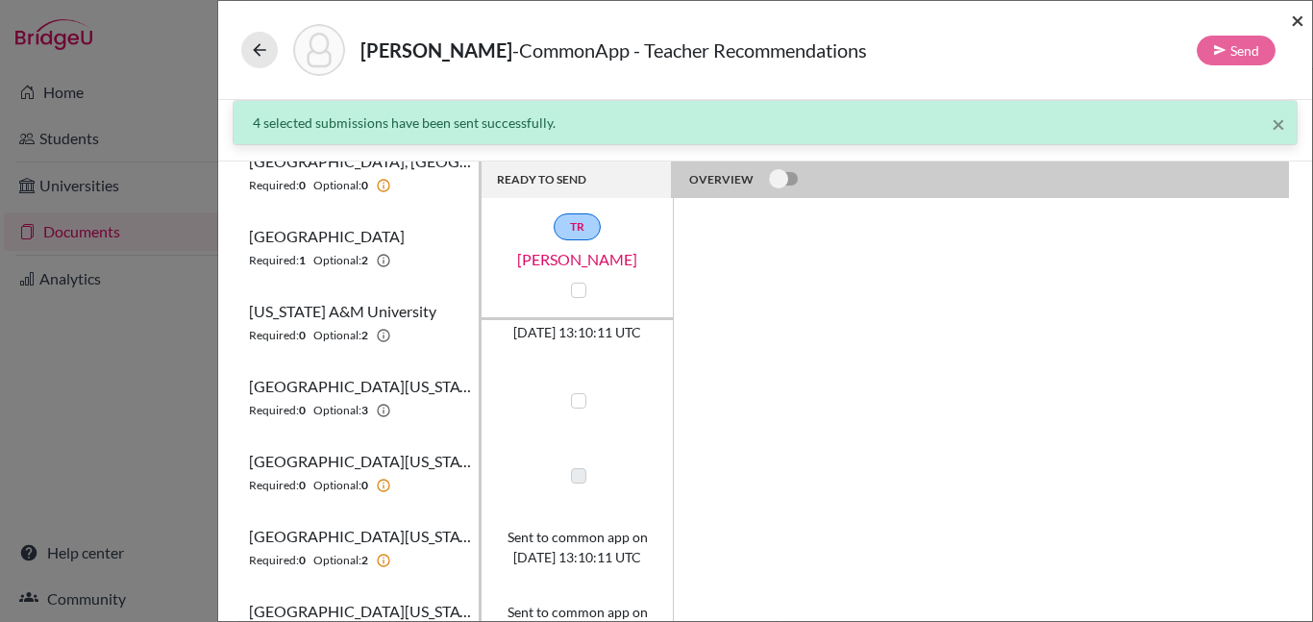
click at [1298, 18] on span "×" at bounding box center [1297, 20] width 13 height 28
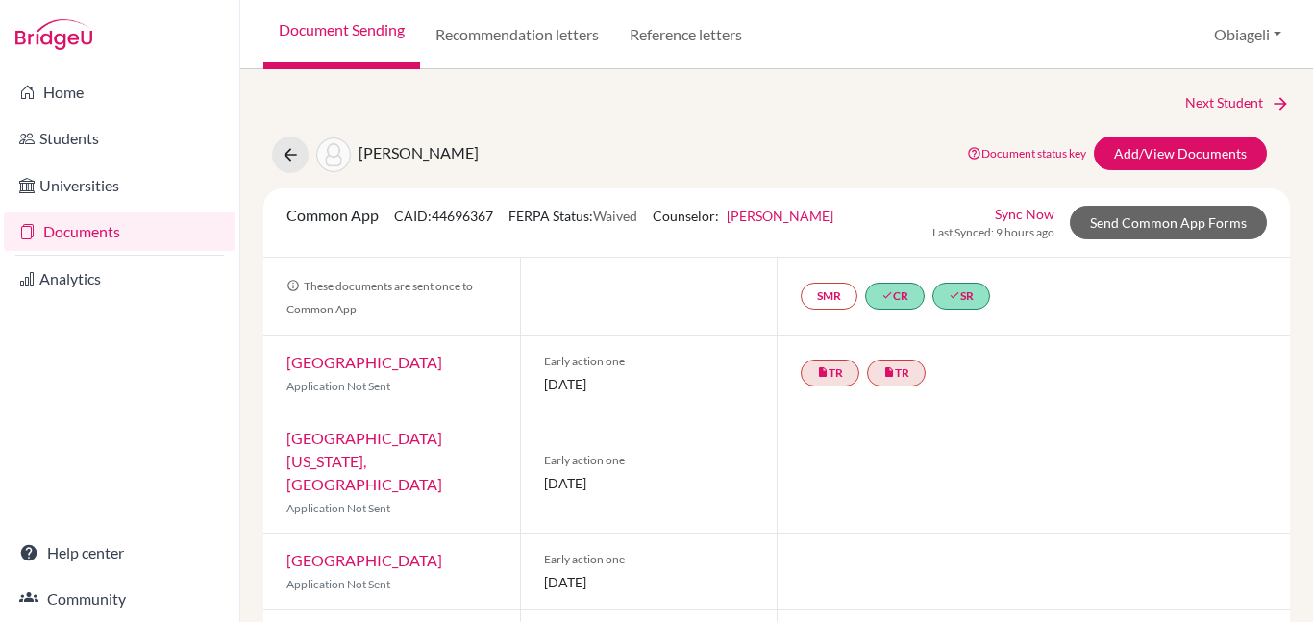
click at [80, 231] on link "Documents" at bounding box center [120, 231] width 232 height 38
